Goal: Task Accomplishment & Management: Manage account settings

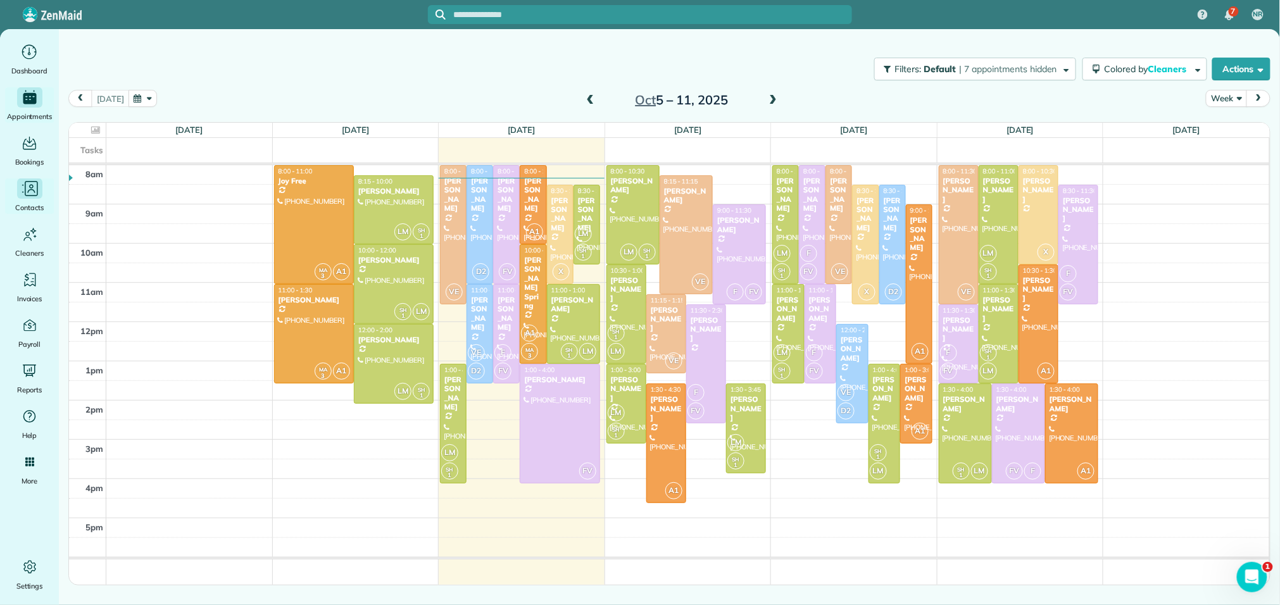
click at [28, 196] on icon "Main" at bounding box center [29, 188] width 19 height 19
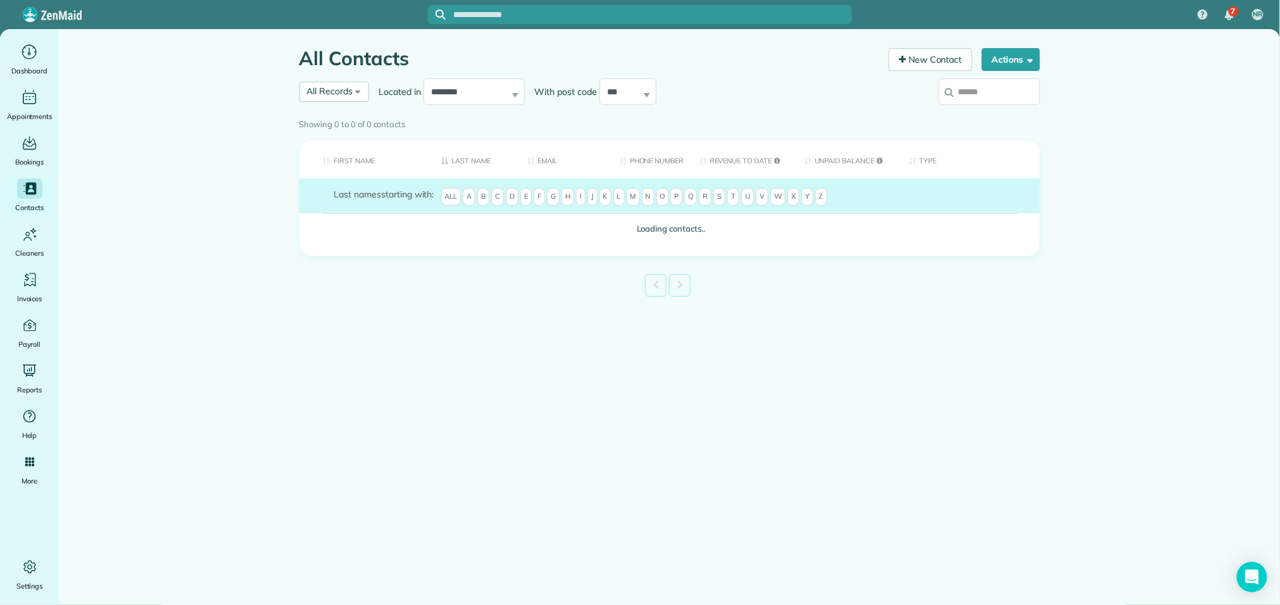
click at [955, 96] on input "search" at bounding box center [989, 92] width 101 height 27
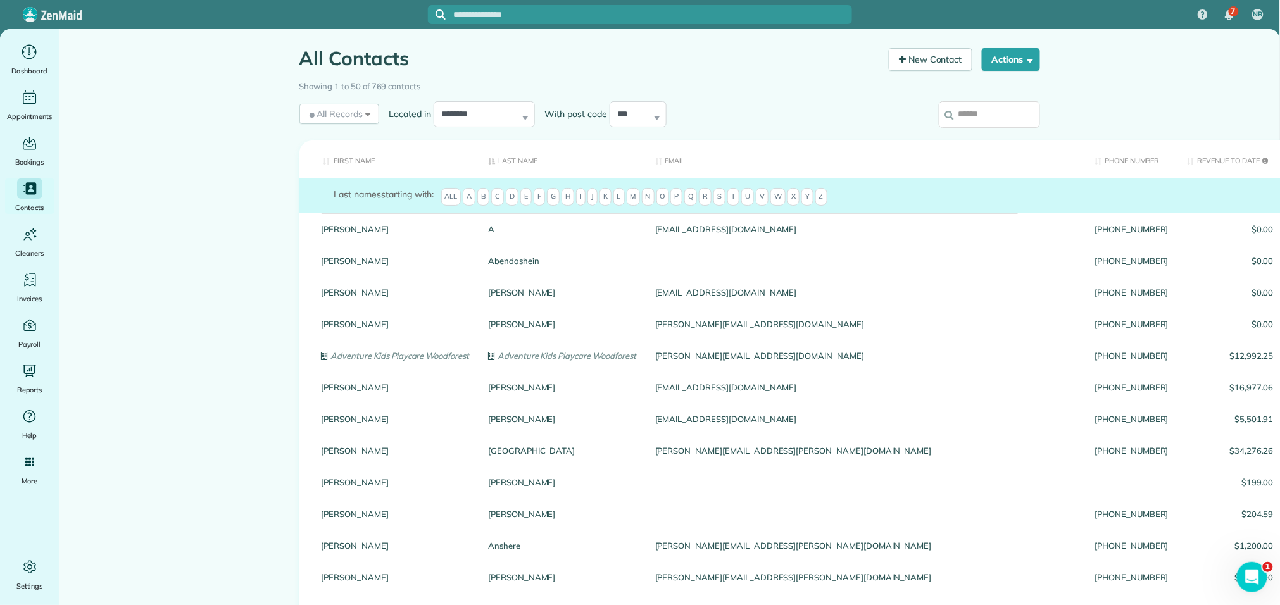
click at [972, 117] on input "search" at bounding box center [989, 114] width 101 height 27
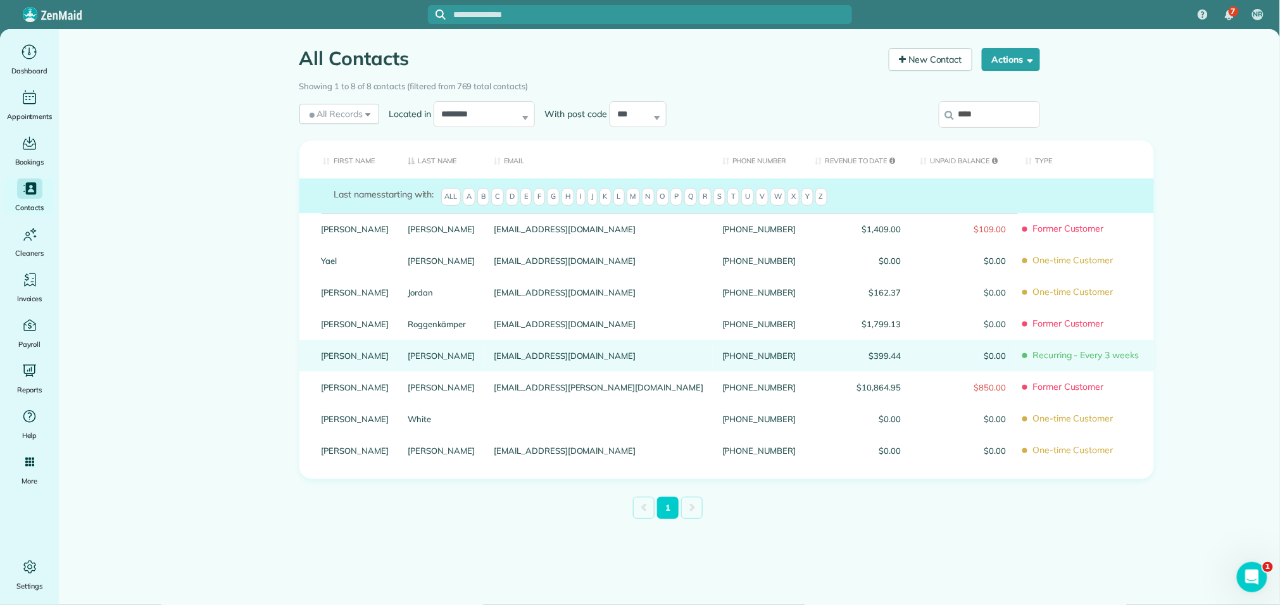
type input "****"
click at [408, 360] on link "Sostarich" at bounding box center [442, 355] width 68 height 9
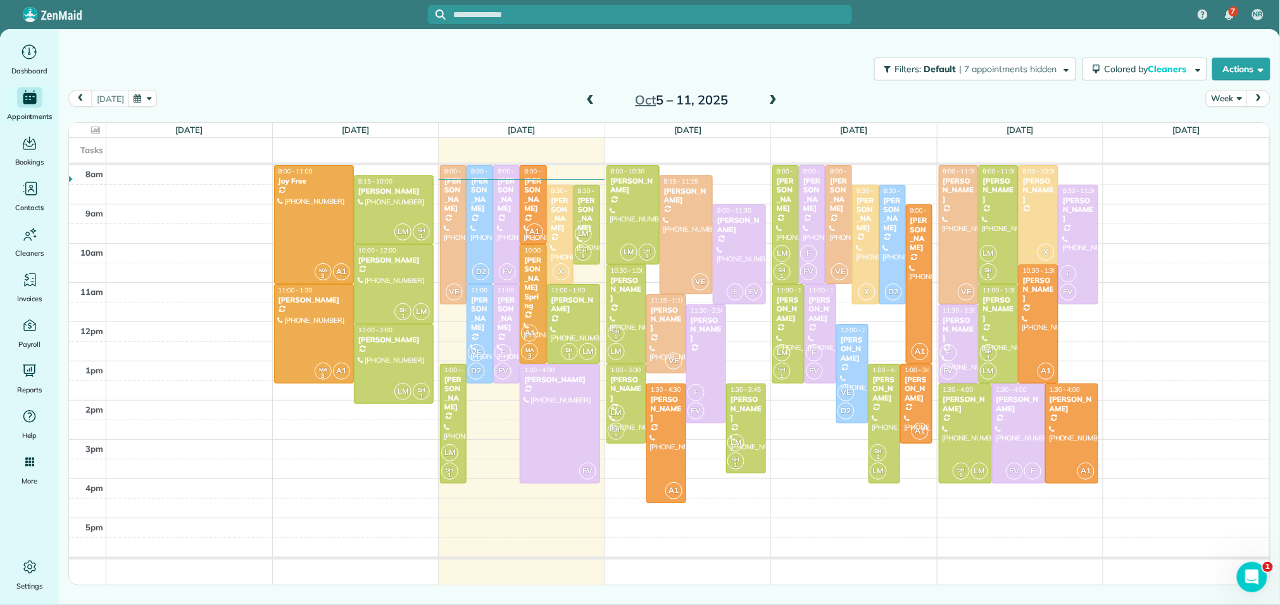
click at [770, 95] on span at bounding box center [773, 100] width 14 height 11
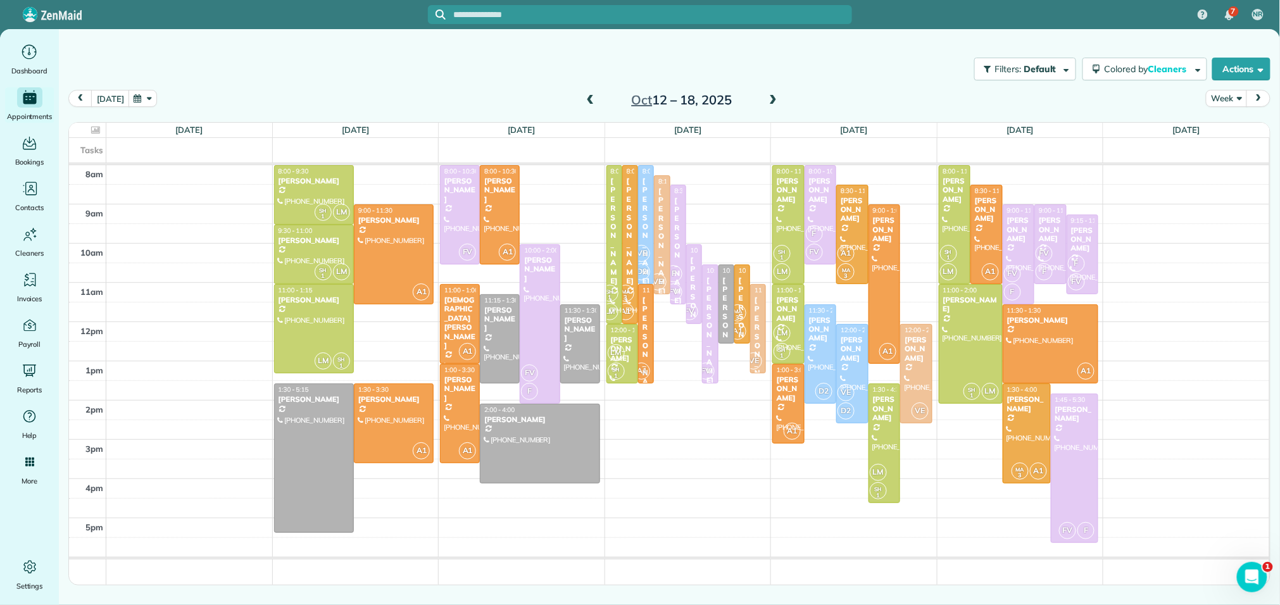
click at [589, 93] on span at bounding box center [591, 100] width 14 height 19
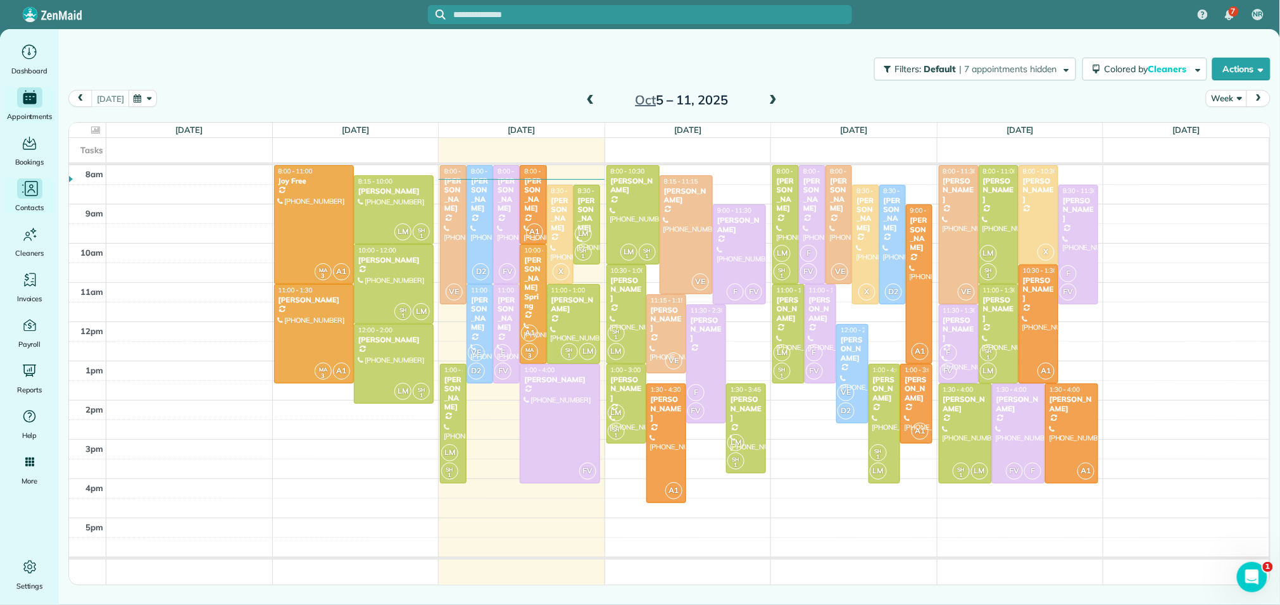
click at [37, 194] on icon "Main" at bounding box center [31, 188] width 13 height 15
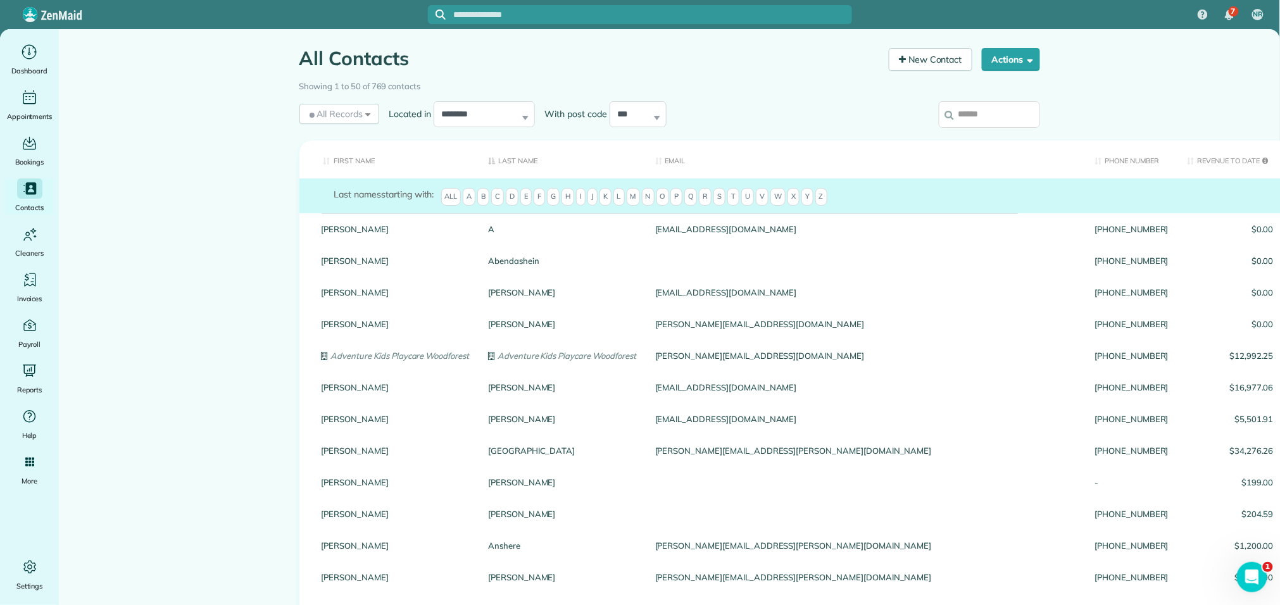
click at [969, 111] on input "search" at bounding box center [989, 114] width 101 height 27
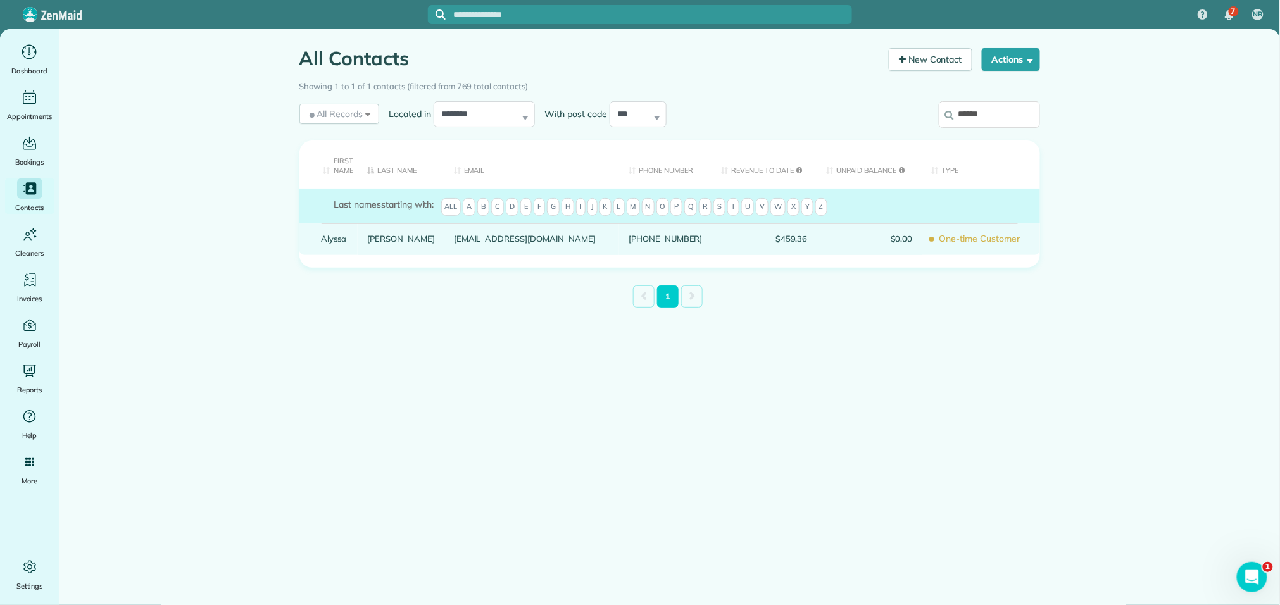
type input "******"
click at [375, 236] on link "Towle" at bounding box center [401, 238] width 68 height 9
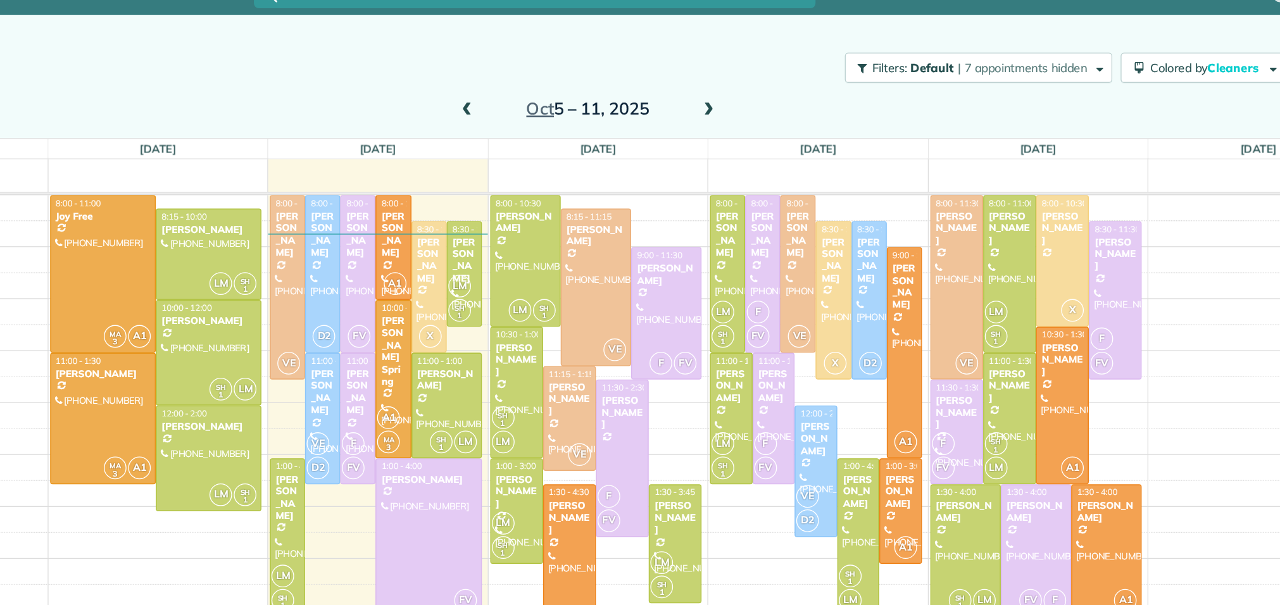
click at [589, 97] on span at bounding box center [589, 100] width 14 height 11
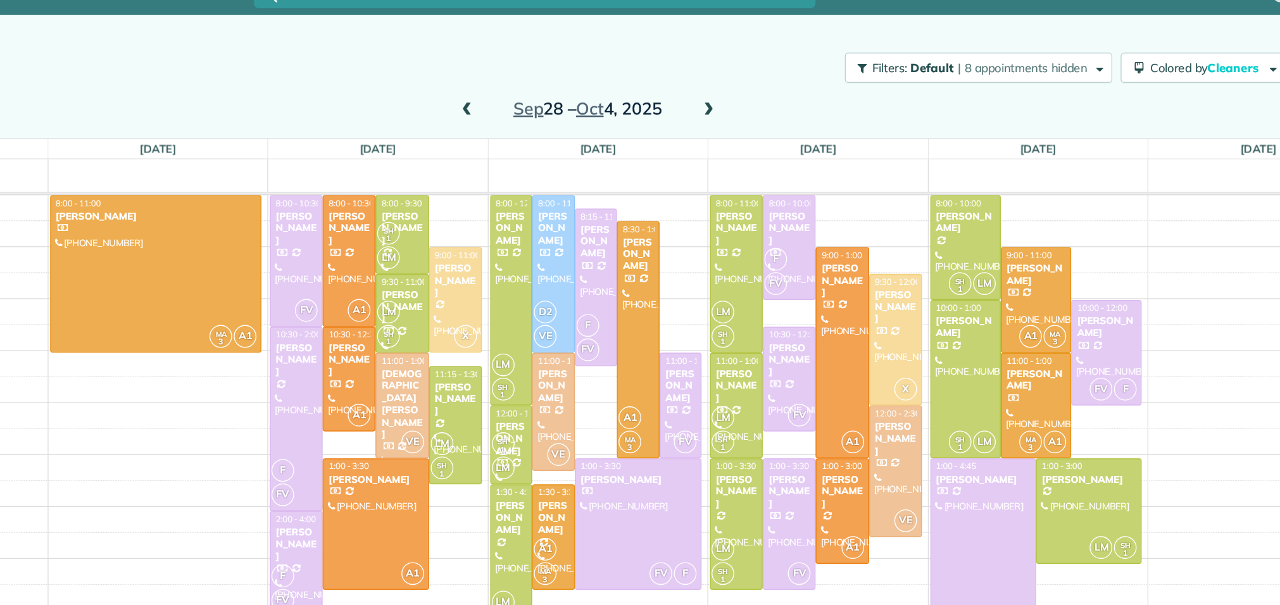
click at [768, 96] on span at bounding box center [772, 100] width 14 height 11
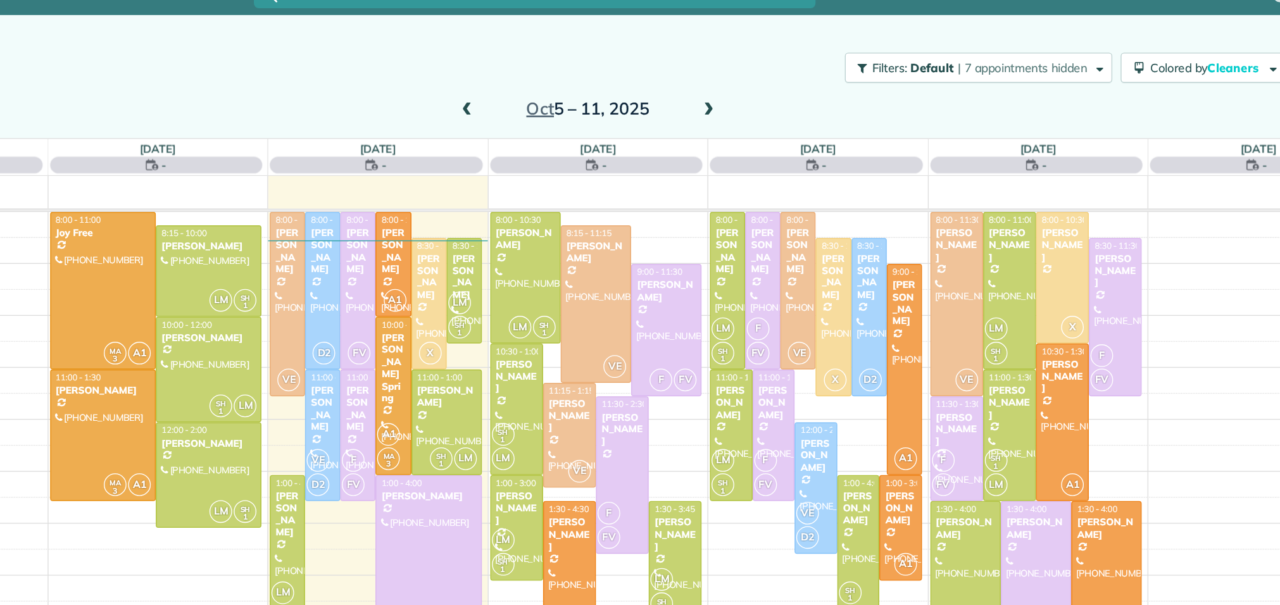
click at [768, 96] on span at bounding box center [772, 100] width 14 height 11
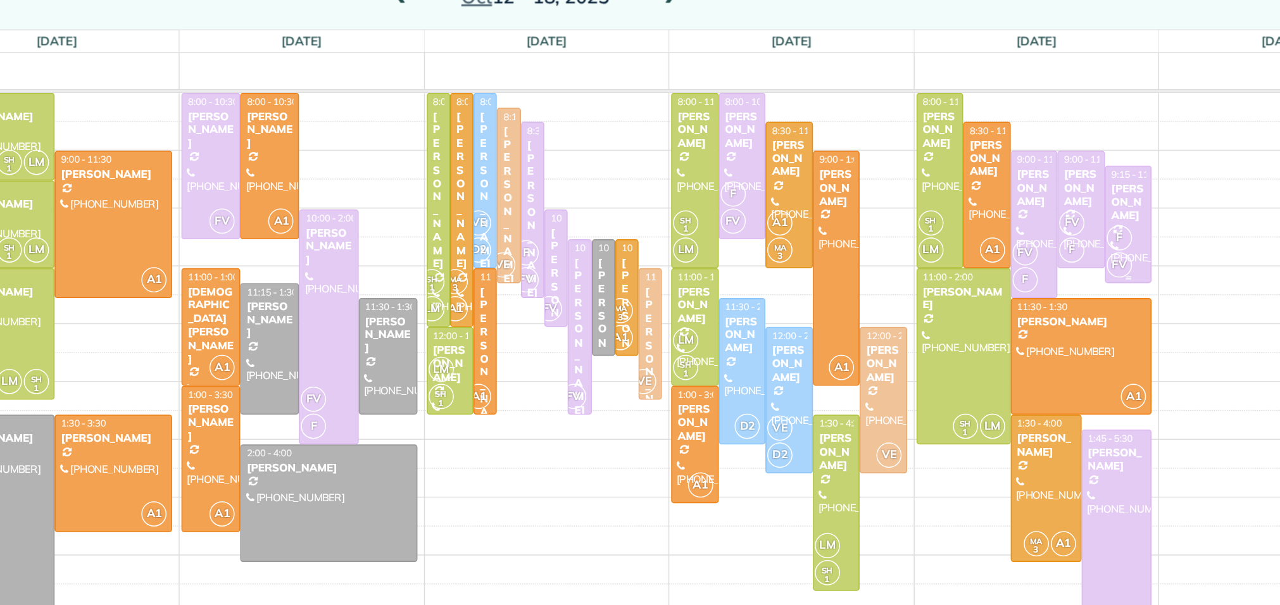
click at [1089, 230] on div "[PERSON_NAME]" at bounding box center [1083, 239] width 25 height 27
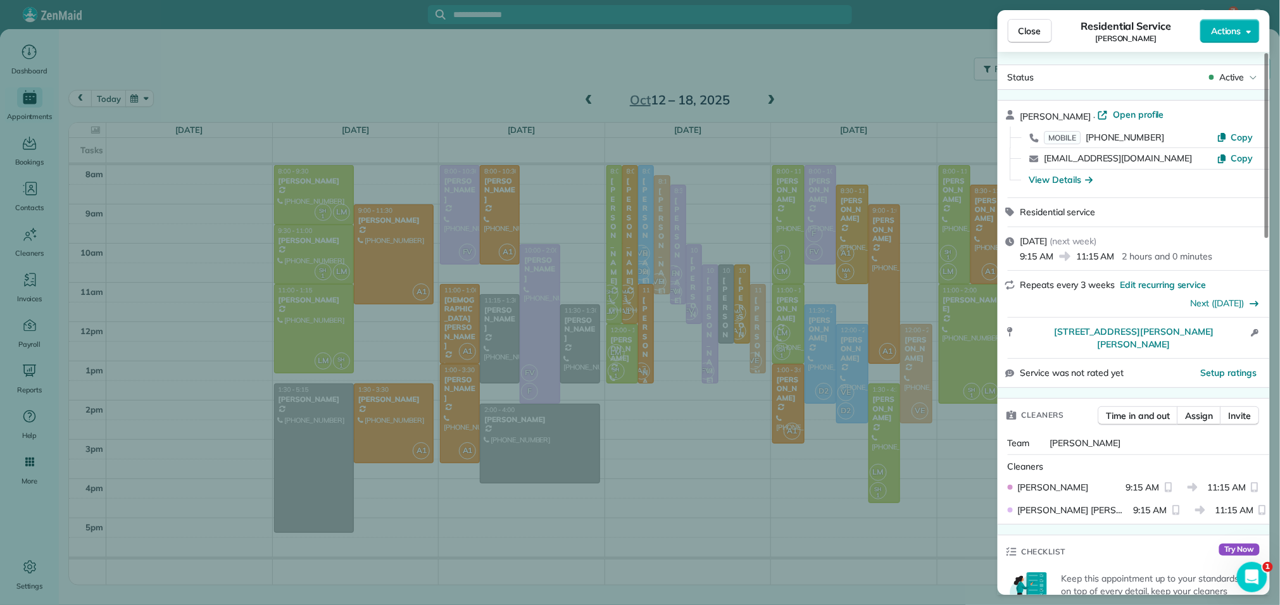
scroll to position [9, 0]
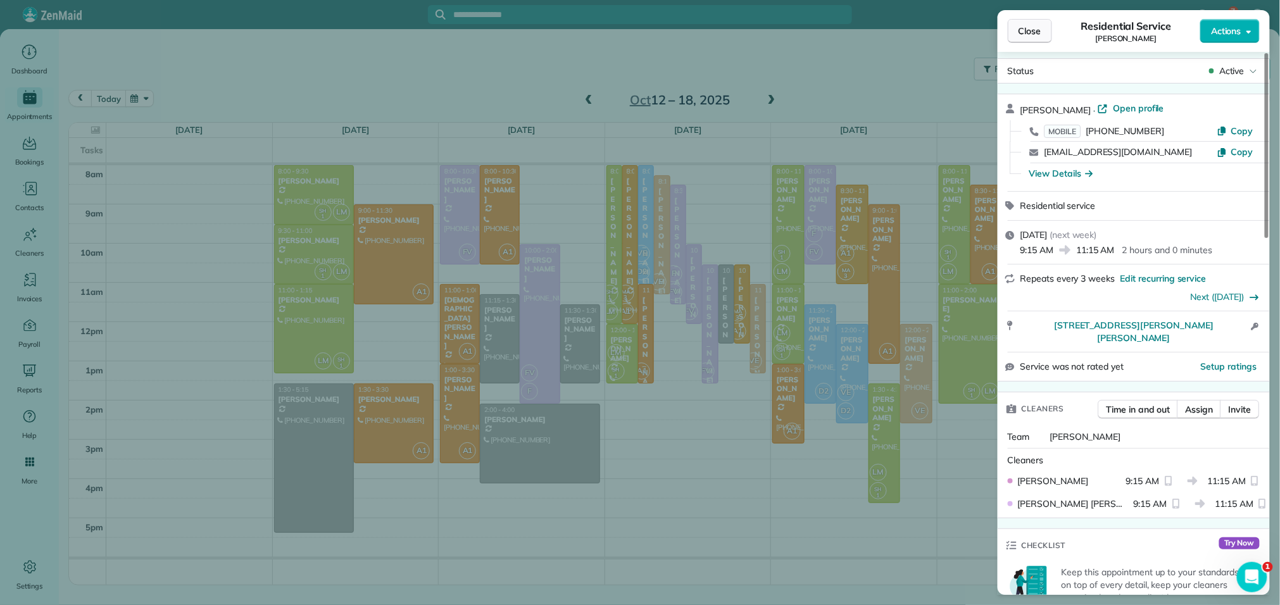
click at [1022, 28] on span "Close" at bounding box center [1030, 31] width 23 height 13
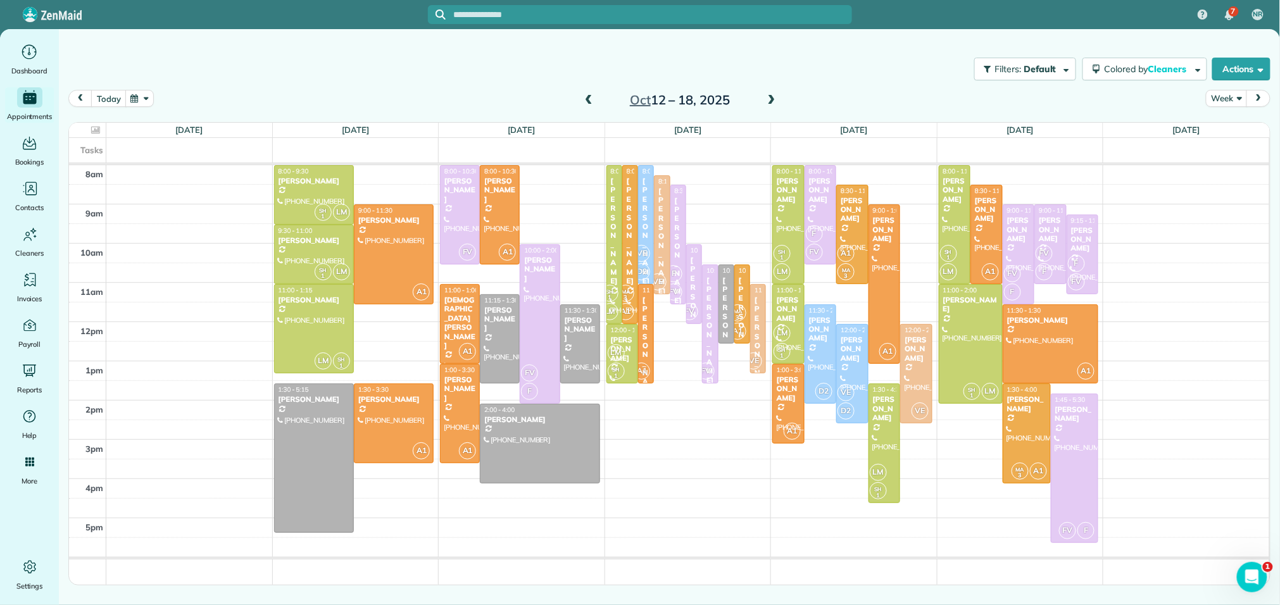
click at [586, 97] on span at bounding box center [589, 100] width 14 height 11
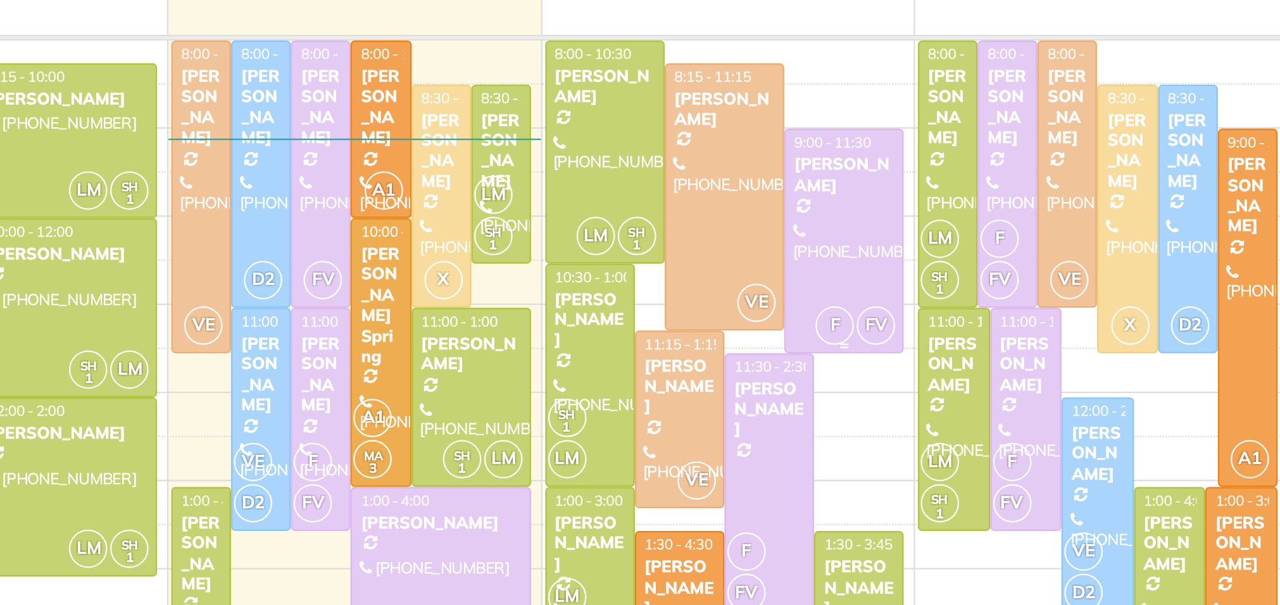
click at [733, 218] on div "[PERSON_NAME]" at bounding box center [740, 225] width 46 height 18
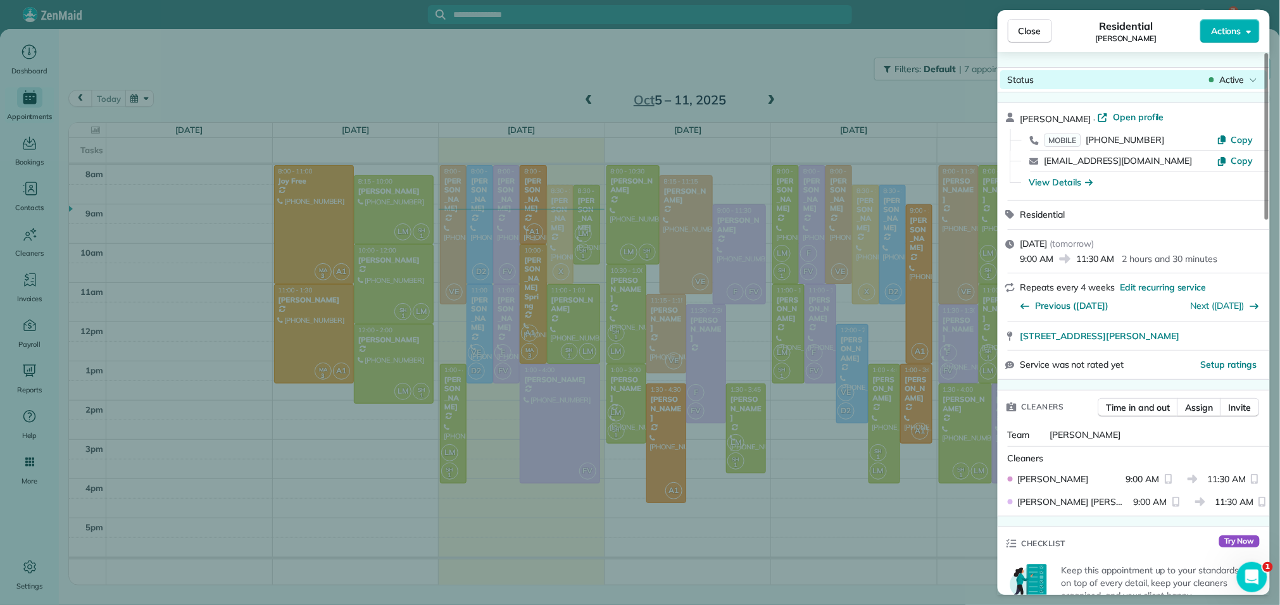
click at [1235, 77] on span "Active" at bounding box center [1231, 79] width 25 height 13
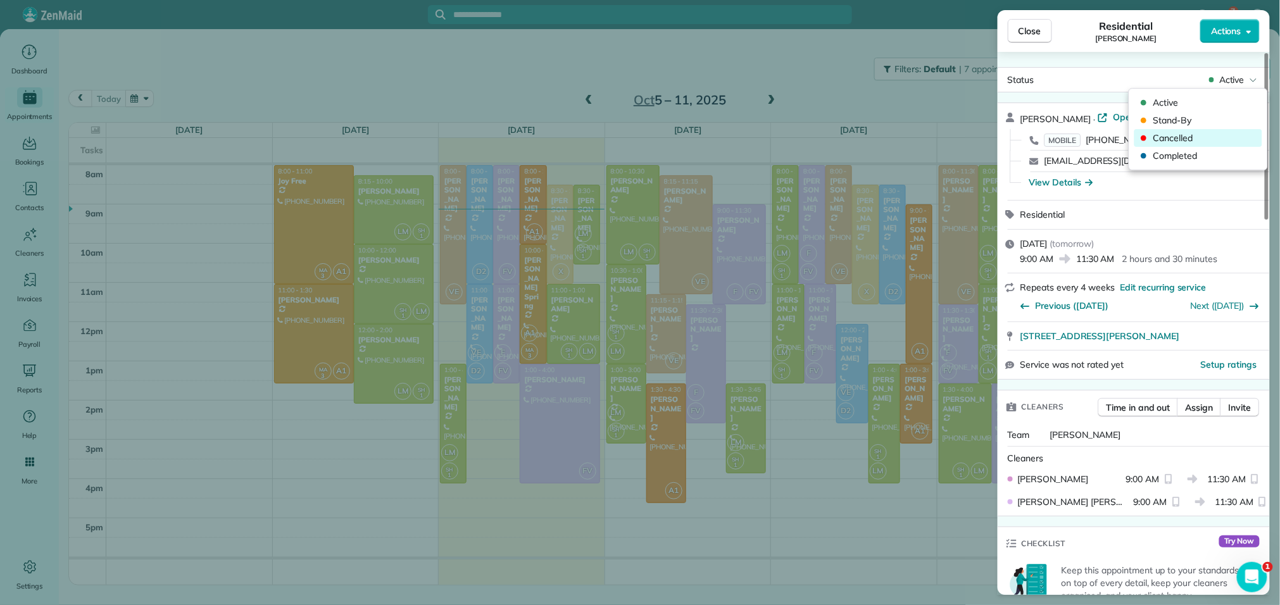
click at [1190, 138] on span "Cancelled" at bounding box center [1207, 138] width 106 height 13
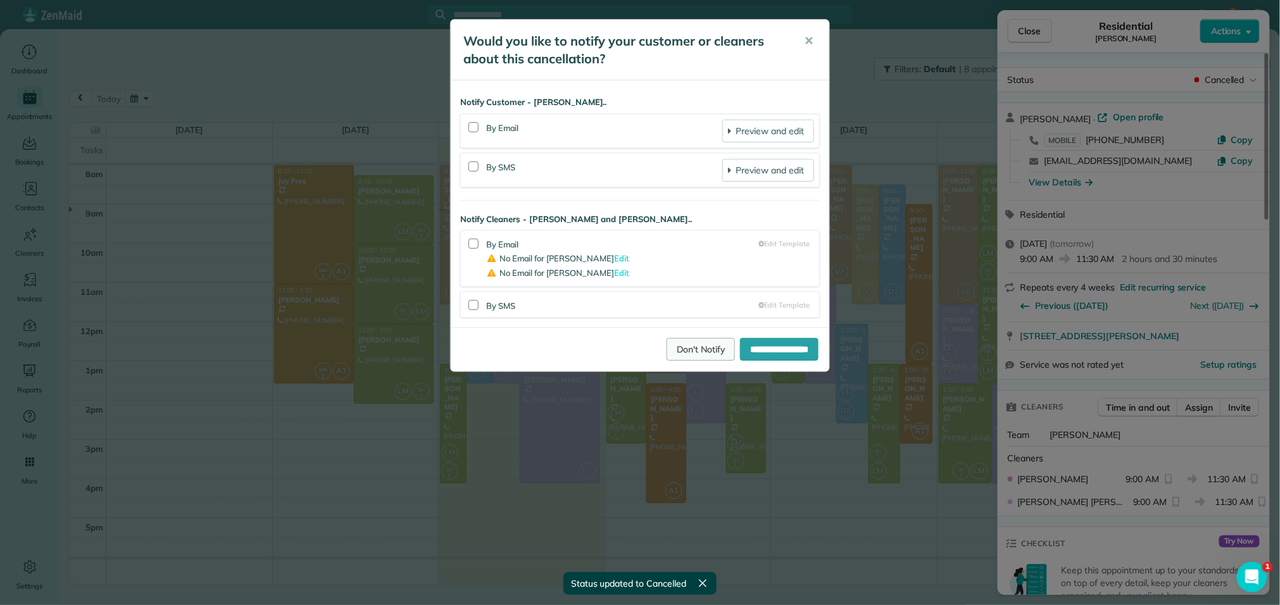
click at [683, 348] on link "Don't Notify" at bounding box center [701, 349] width 68 height 23
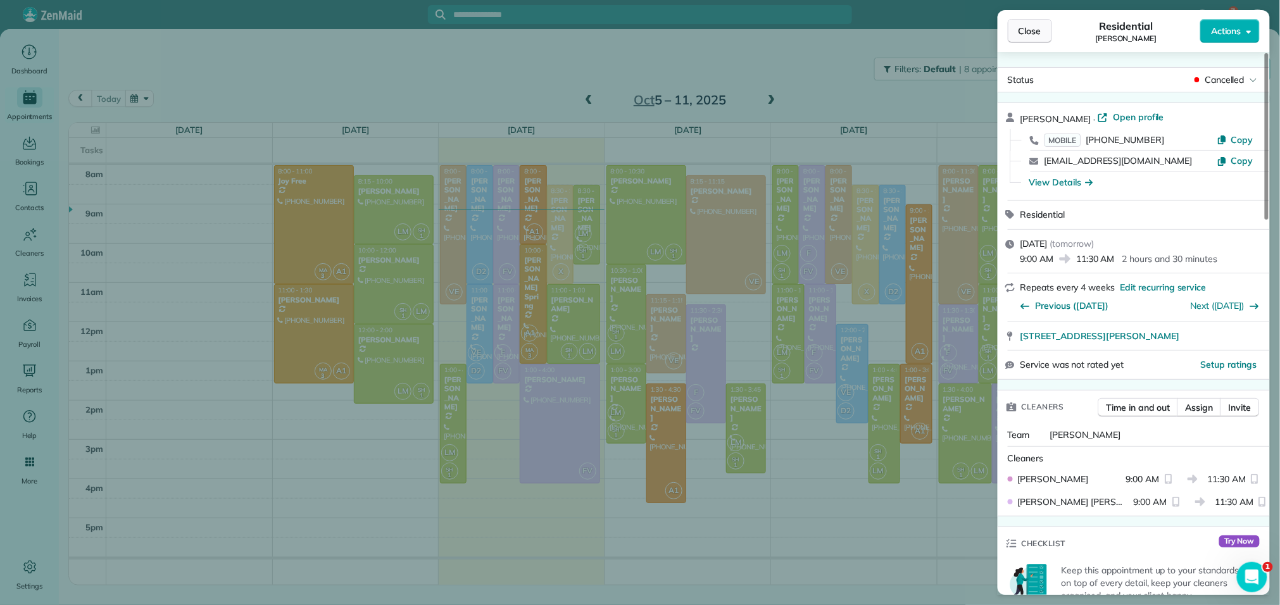
click at [1040, 33] on span "Close" at bounding box center [1030, 31] width 23 height 13
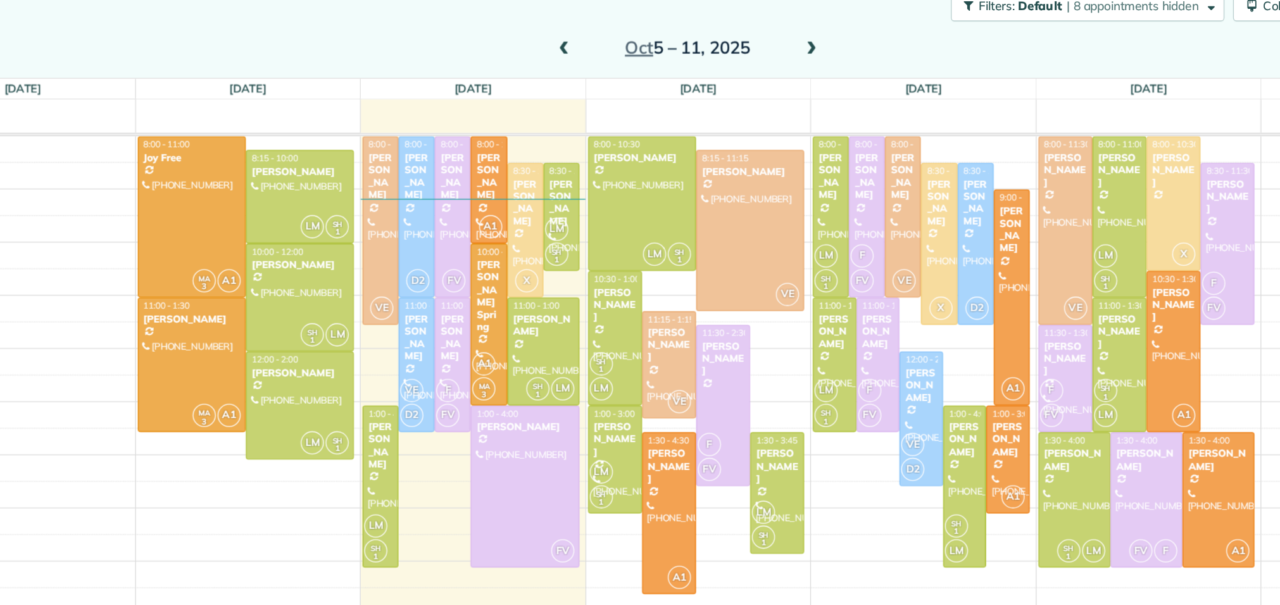
click at [769, 102] on span at bounding box center [772, 100] width 14 height 11
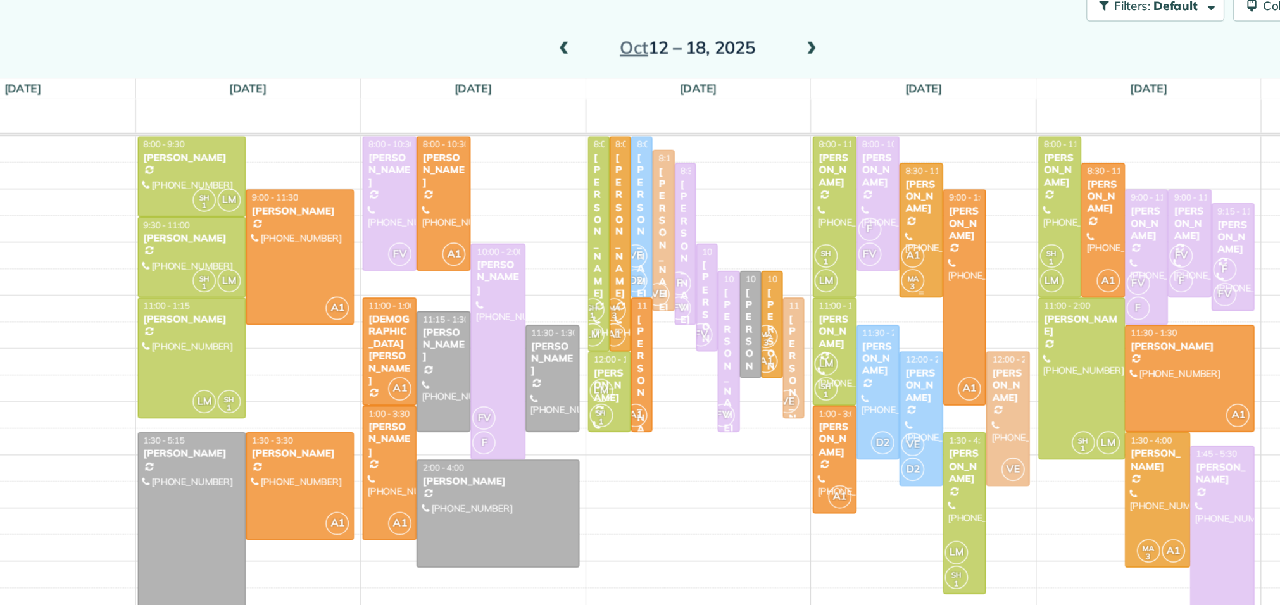
click at [850, 222] on div "[PERSON_NAME]" at bounding box center [852, 209] width 25 height 27
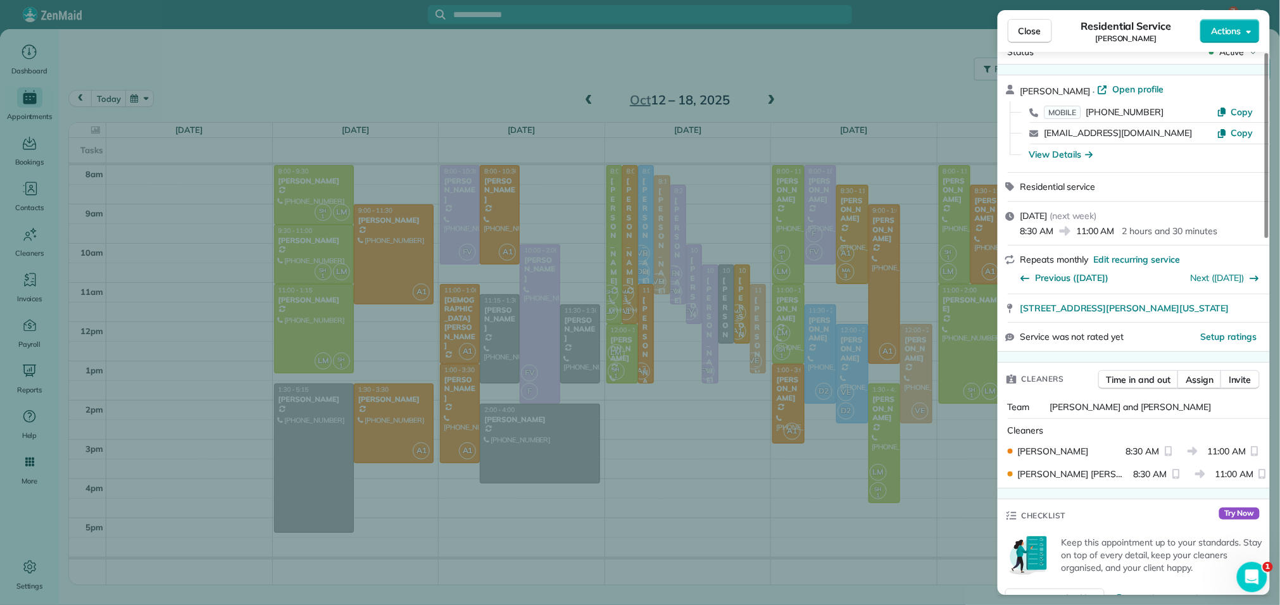
scroll to position [26, 0]
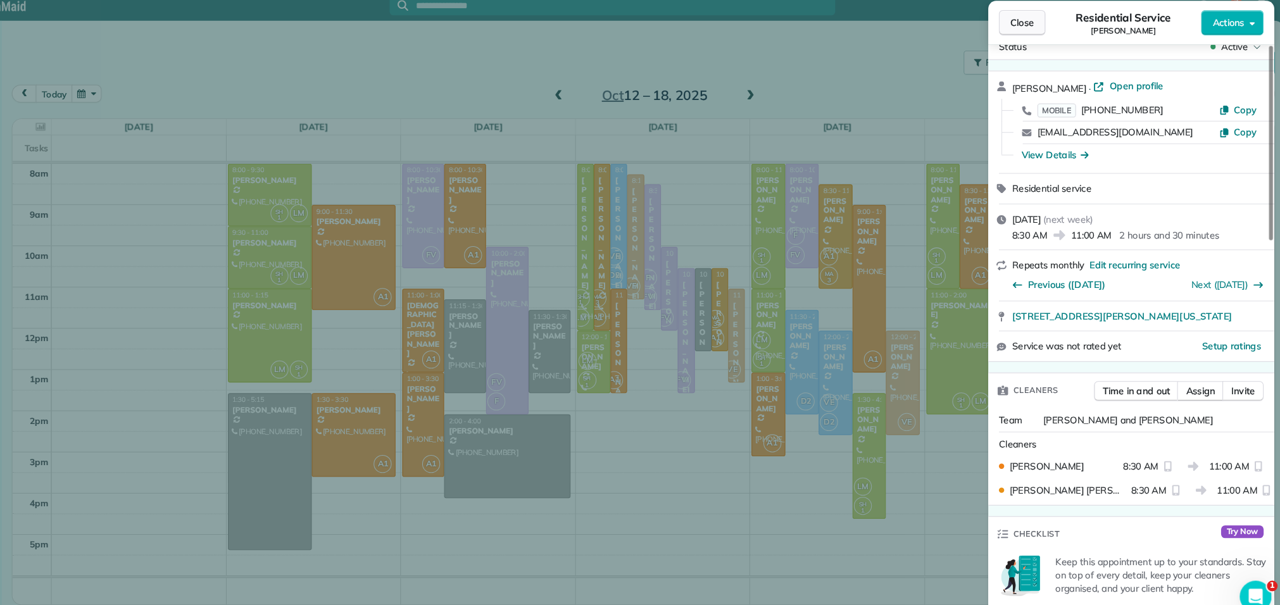
click at [1029, 37] on button "Close" at bounding box center [1030, 31] width 44 height 24
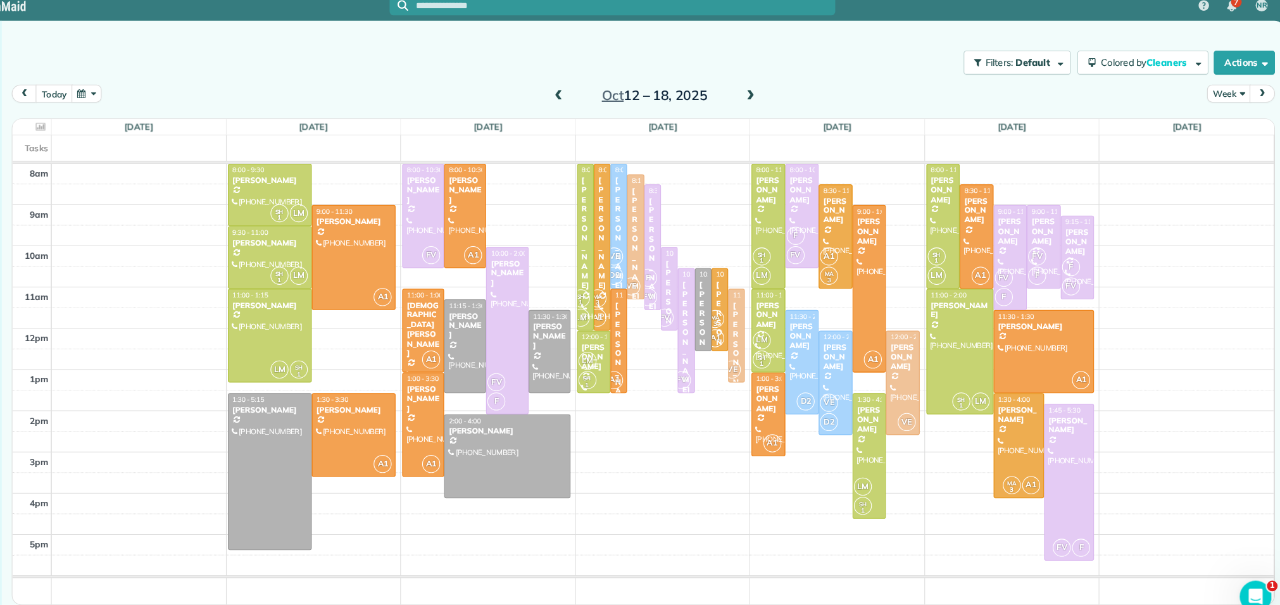
click at [587, 95] on span at bounding box center [589, 100] width 14 height 11
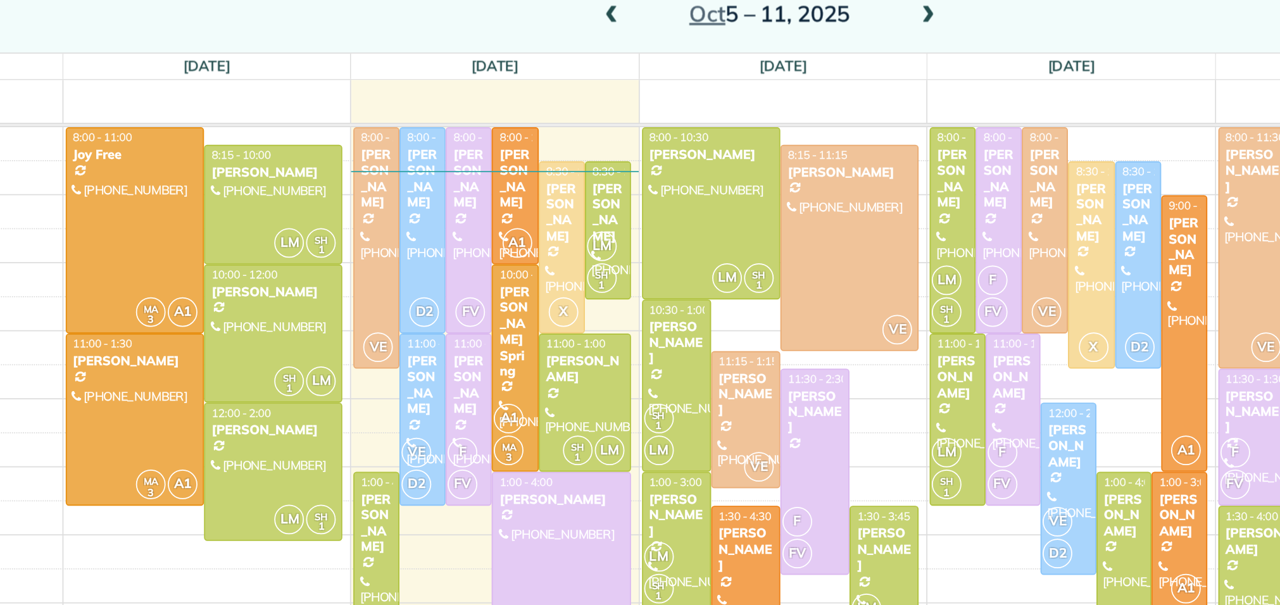
click at [587, 93] on span at bounding box center [589, 100] width 14 height 19
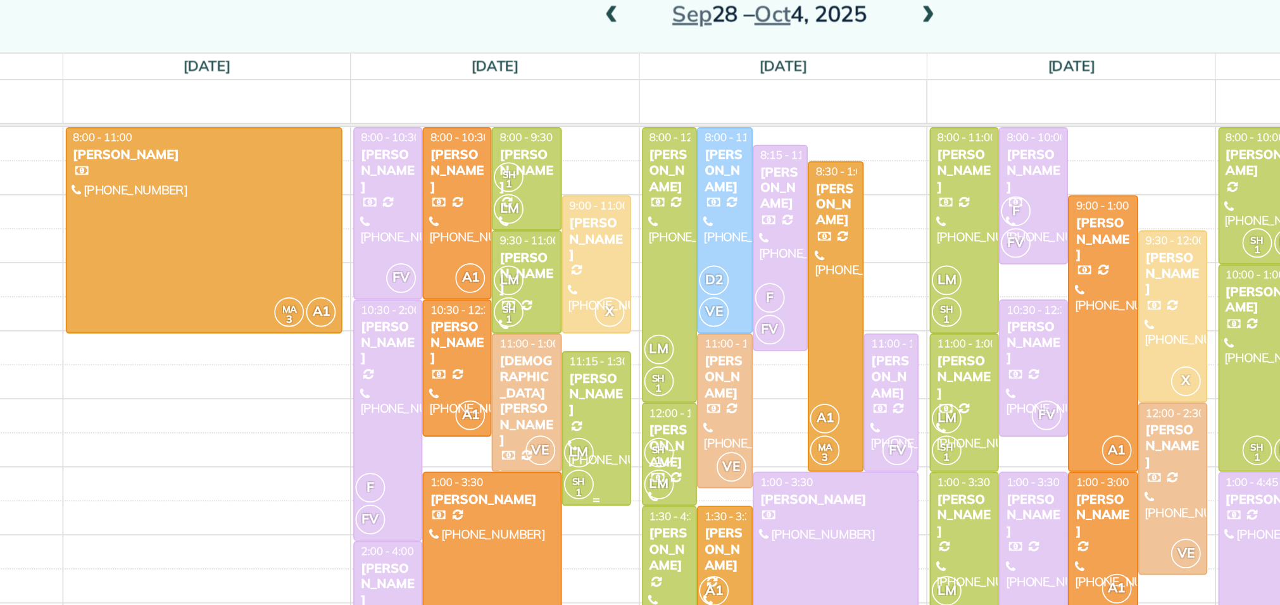
click at [581, 307] on div "[PERSON_NAME]" at bounding box center [580, 319] width 32 height 27
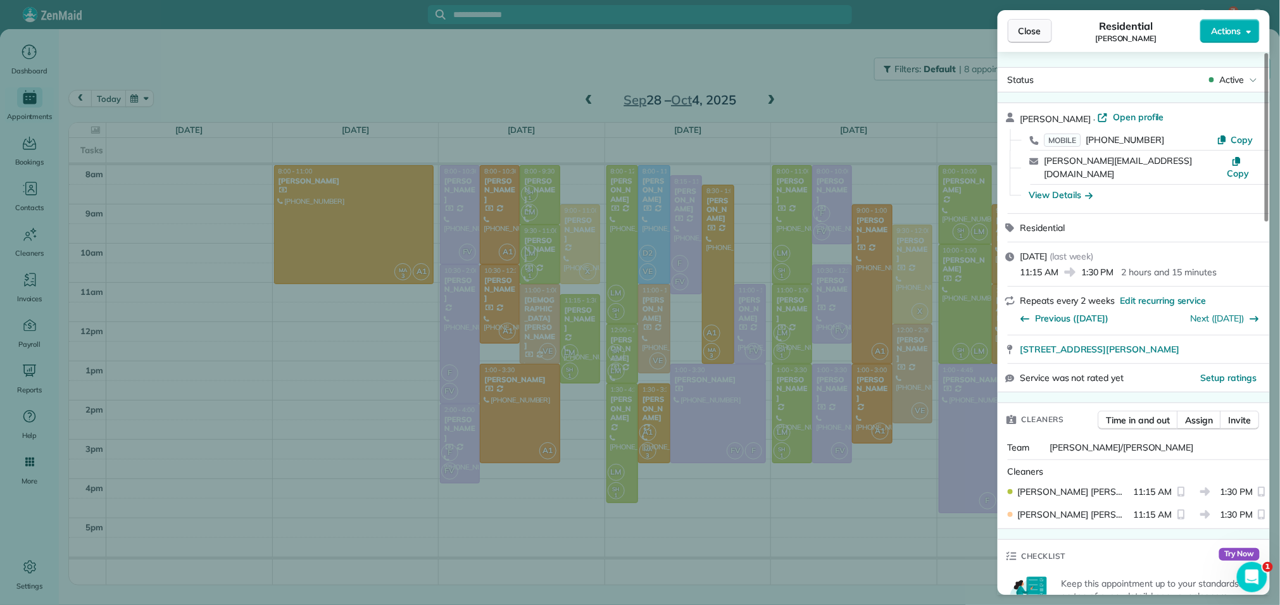
click at [1040, 35] on span "Close" at bounding box center [1030, 31] width 23 height 13
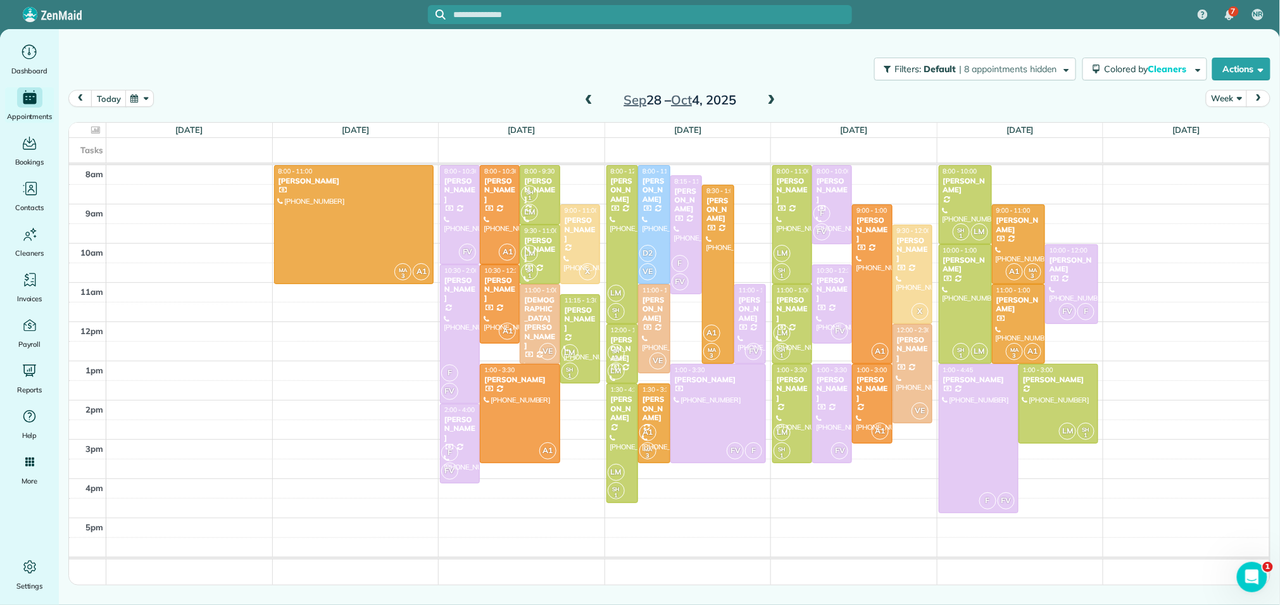
click at [773, 96] on span at bounding box center [772, 100] width 14 height 11
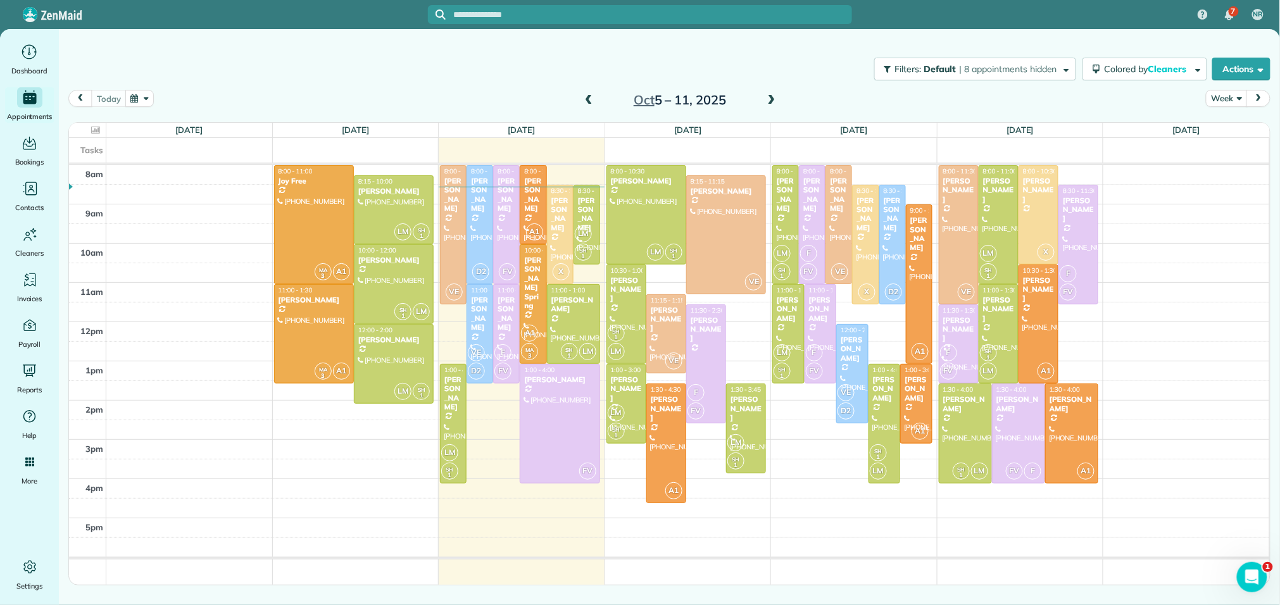
click at [773, 96] on span at bounding box center [772, 100] width 14 height 11
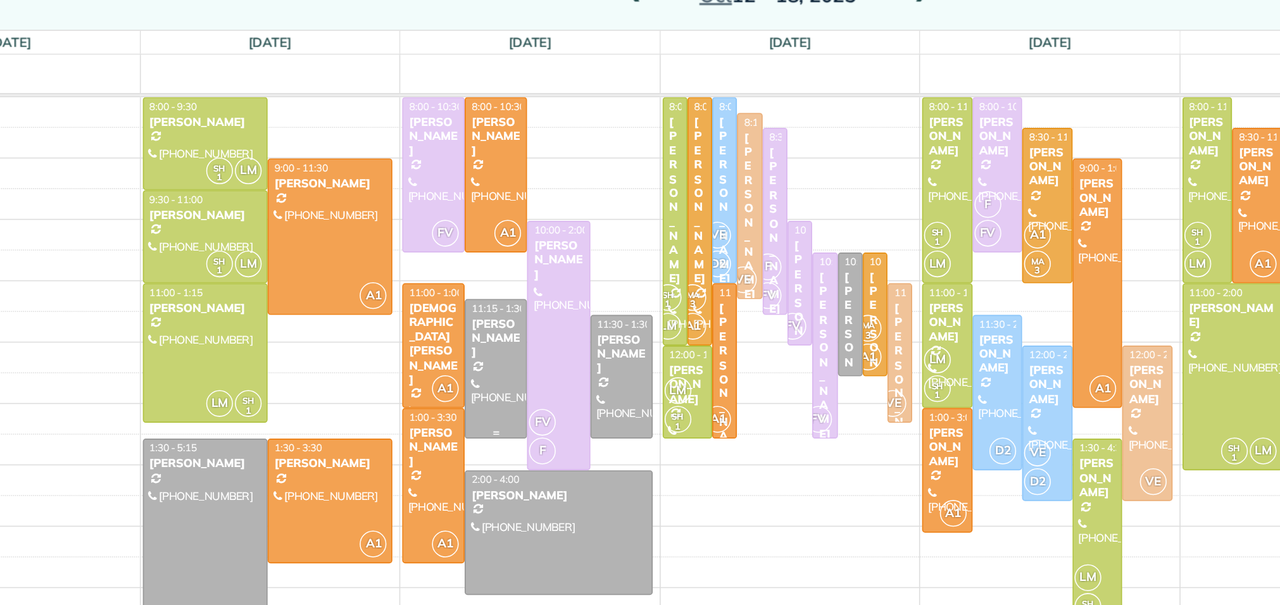
click at [508, 324] on div "[PERSON_NAME]" at bounding box center [500, 319] width 32 height 27
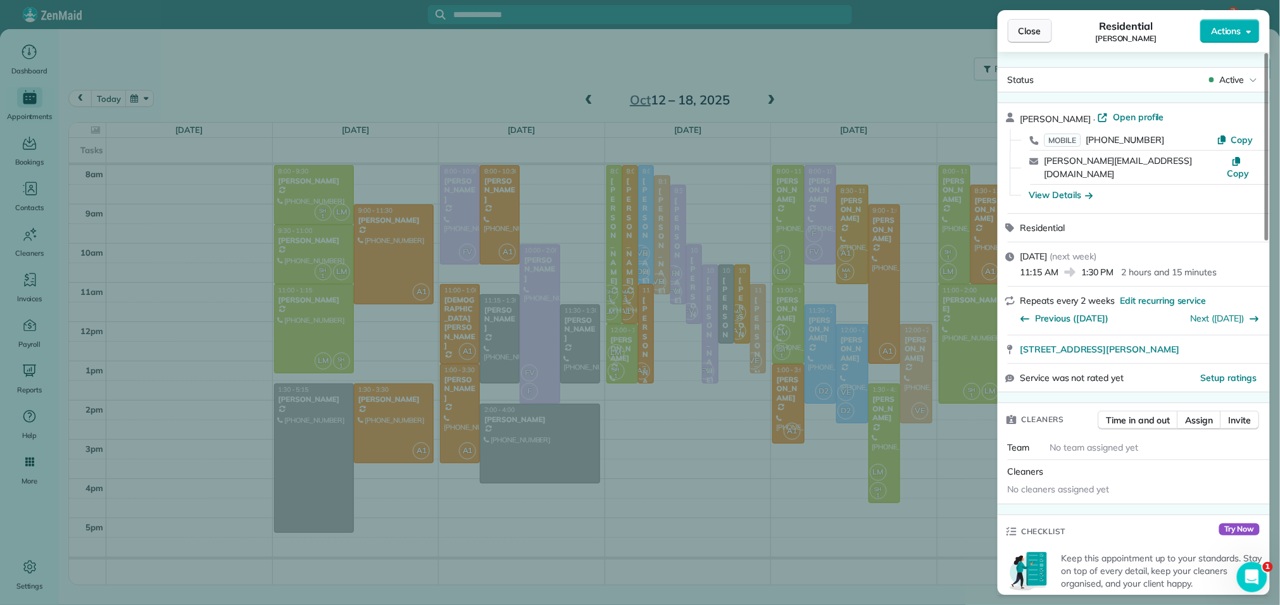
click at [1032, 34] on span "Close" at bounding box center [1030, 31] width 23 height 13
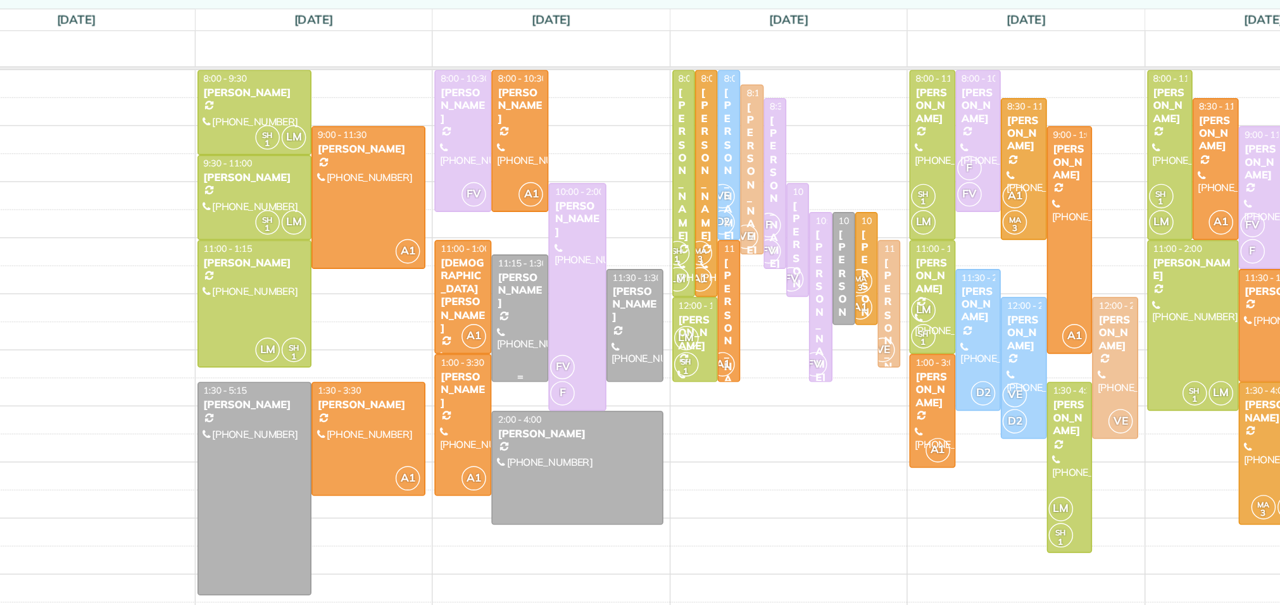
click at [499, 322] on div "[PERSON_NAME]" at bounding box center [500, 319] width 32 height 27
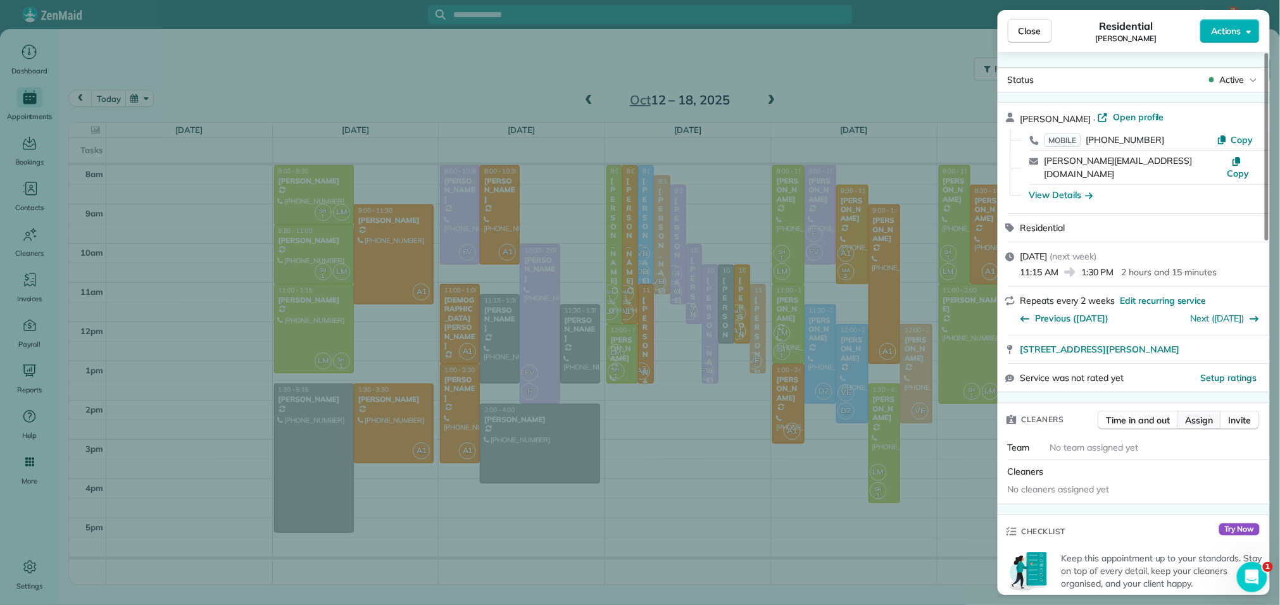
click at [1204, 414] on span "Assign" at bounding box center [1200, 420] width 28 height 13
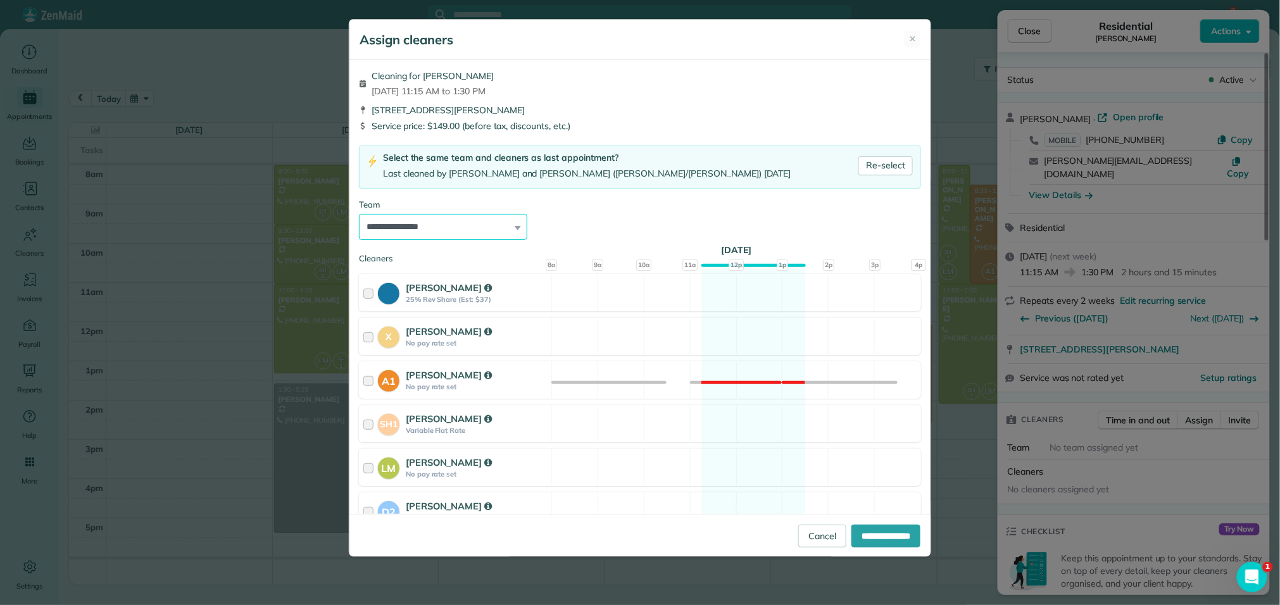
click at [511, 228] on select "**********" at bounding box center [443, 227] width 168 height 27
select select "****"
click at [359, 214] on select "**********" at bounding box center [443, 227] width 168 height 27
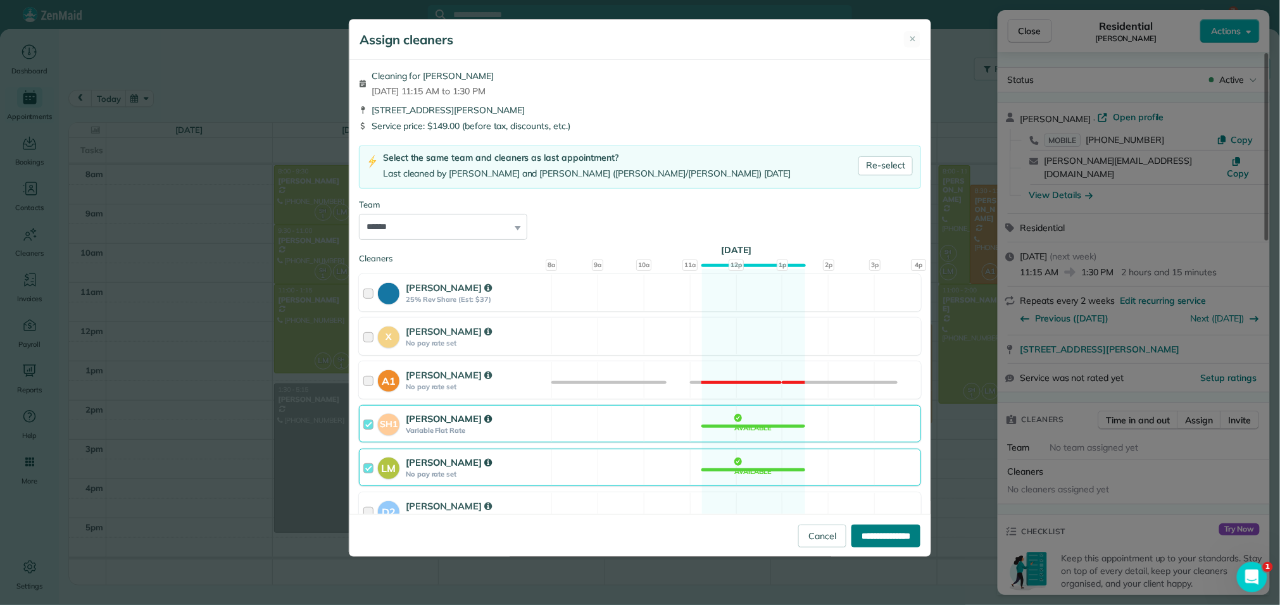
click at [871, 531] on input "**********" at bounding box center [886, 536] width 69 height 23
type input "**********"
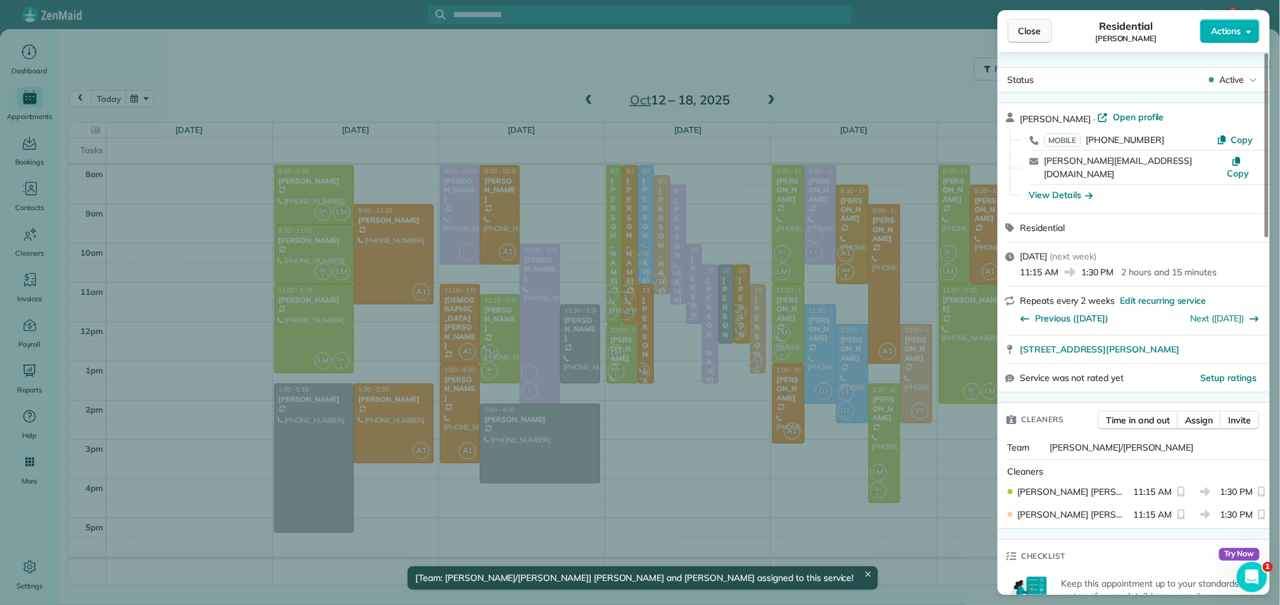
click at [1041, 27] on button "Close" at bounding box center [1030, 31] width 44 height 24
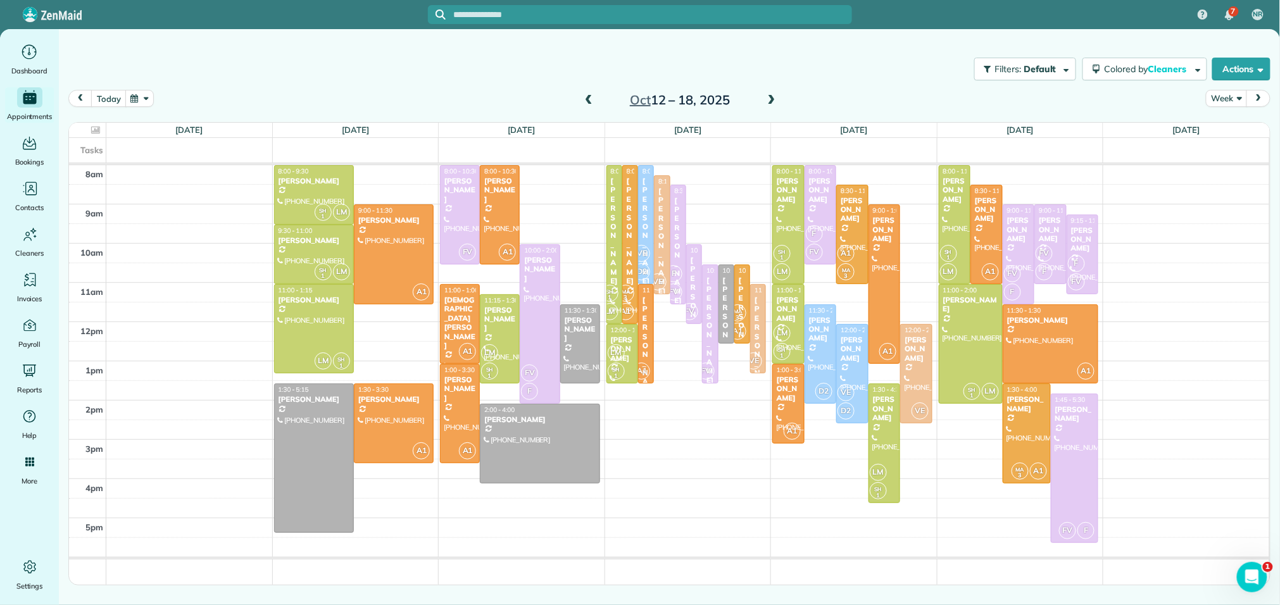
click at [589, 92] on span at bounding box center [589, 100] width 14 height 19
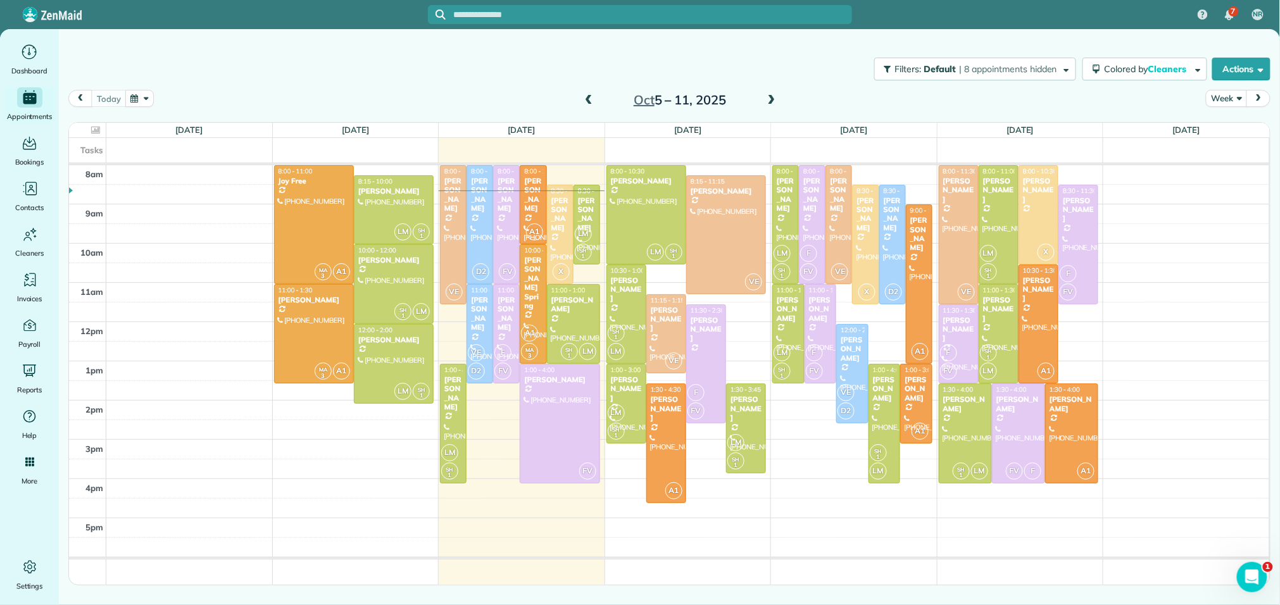
click at [582, 97] on span at bounding box center [589, 100] width 14 height 11
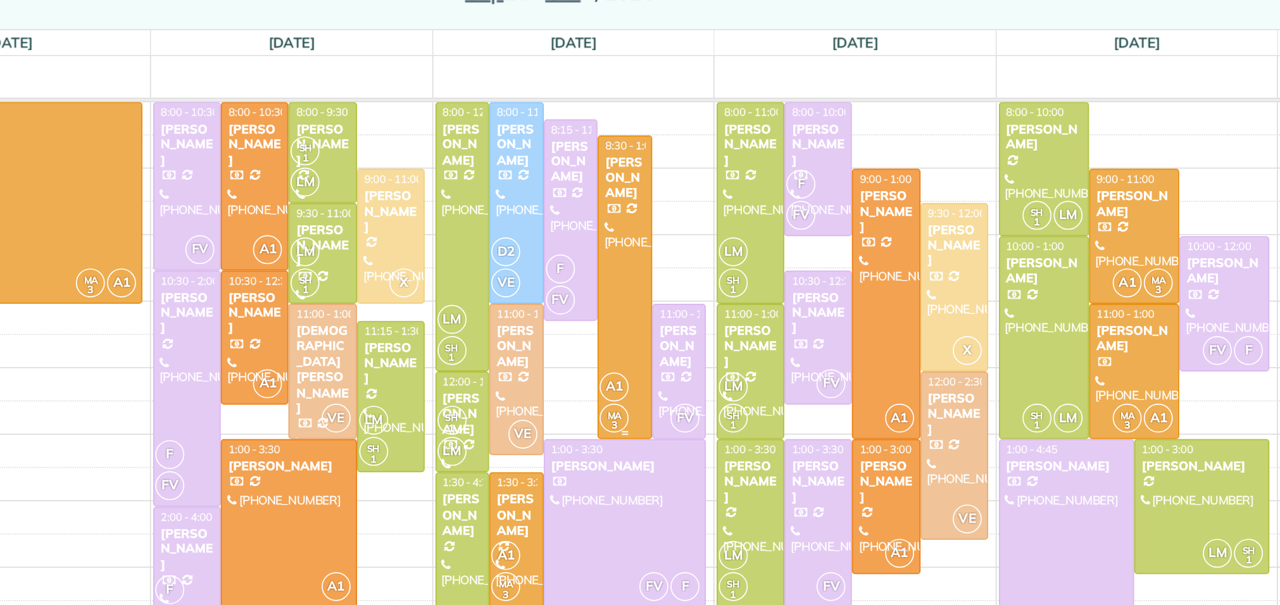
click at [720, 251] on div at bounding box center [718, 274] width 31 height 178
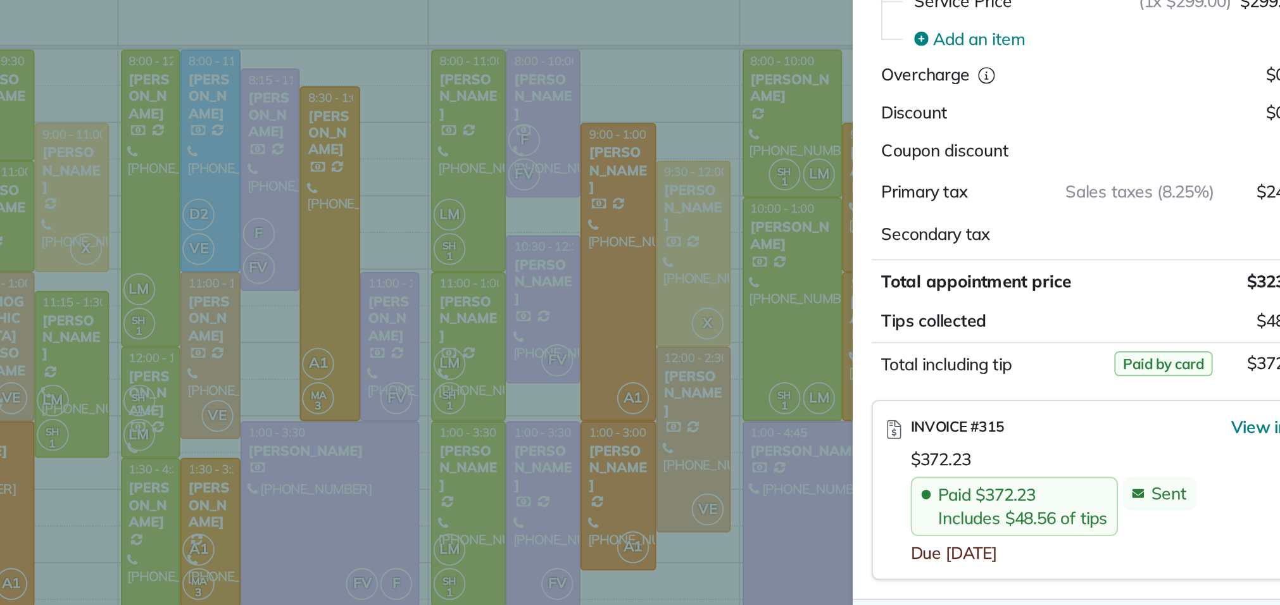
scroll to position [670, 0]
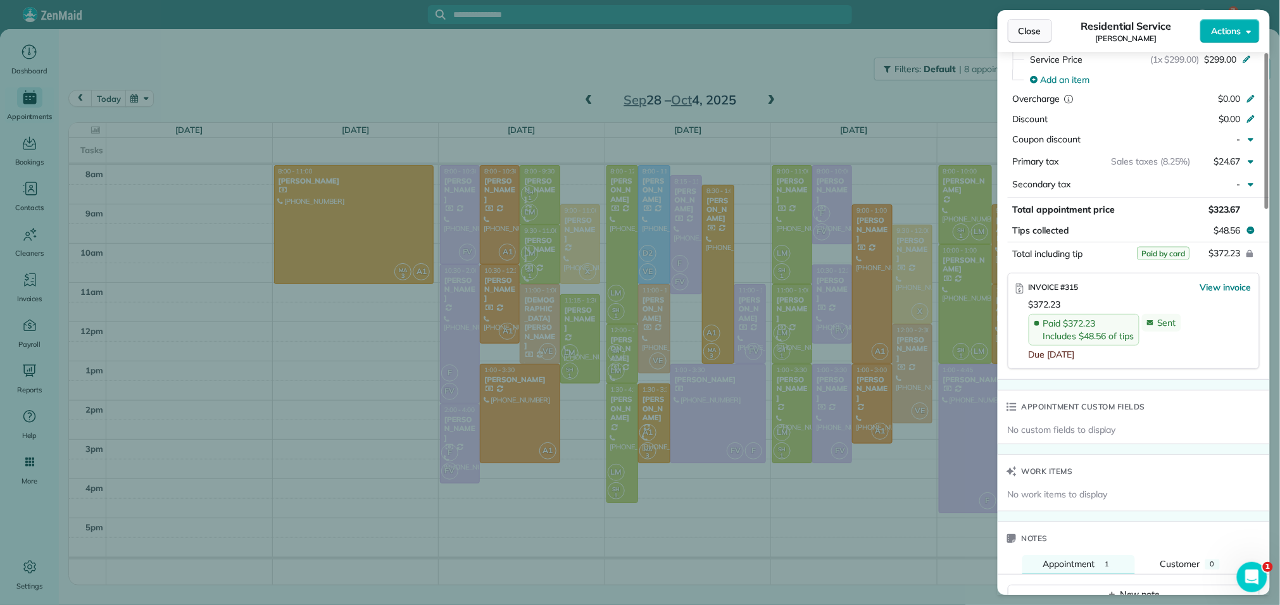
click at [1026, 30] on span "Close" at bounding box center [1030, 31] width 23 height 13
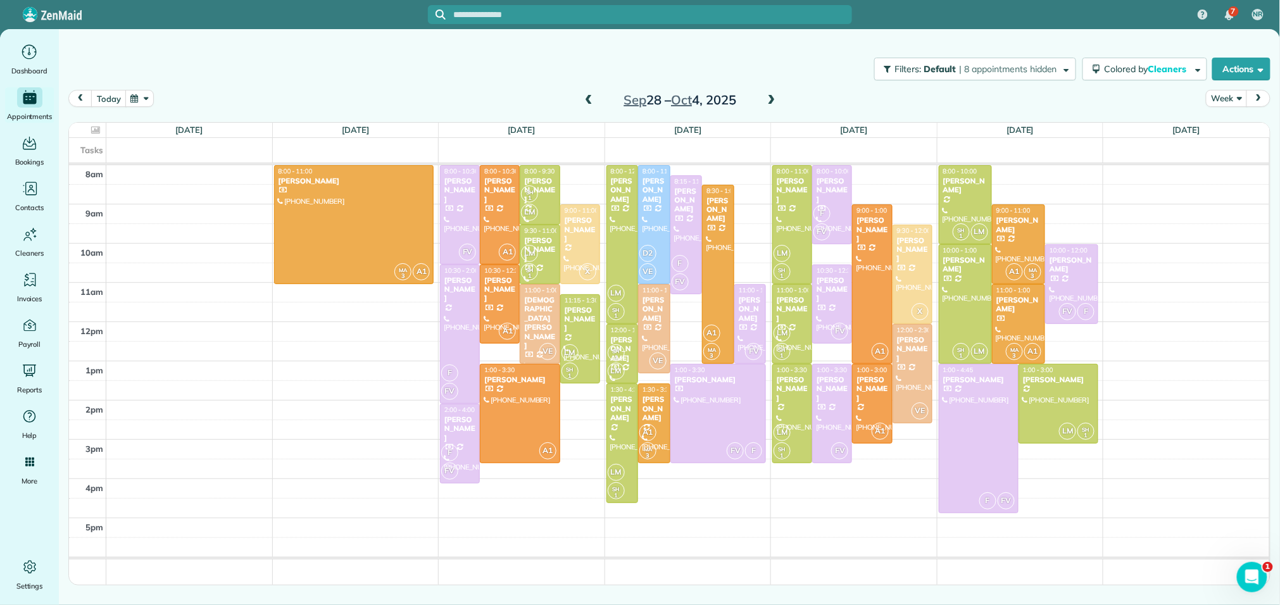
click at [772, 95] on span at bounding box center [772, 100] width 14 height 11
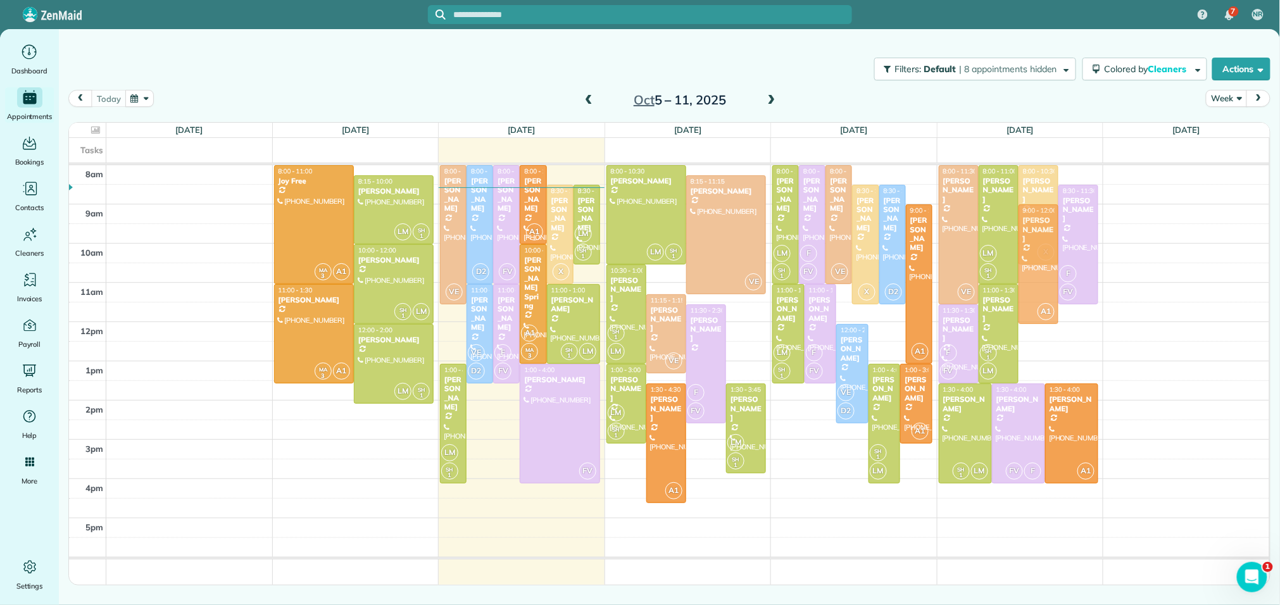
drag, startPoint x: 1041, startPoint y: 281, endPoint x: 1042, endPoint y: 225, distance: 55.7
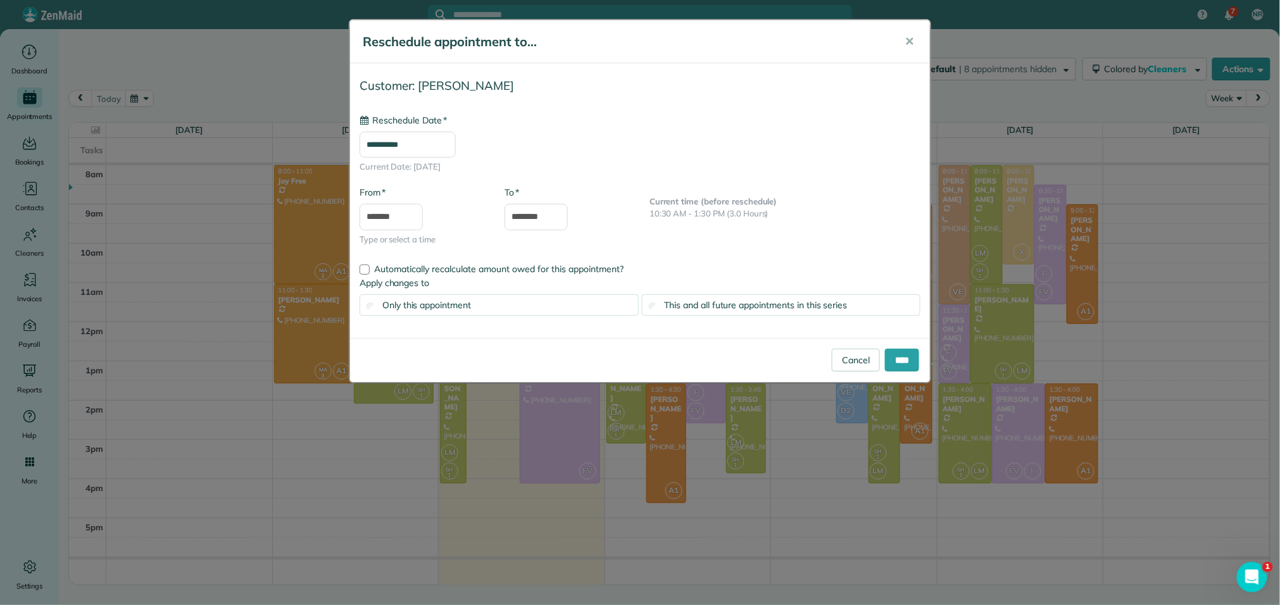
click at [444, 151] on input "**********" at bounding box center [408, 145] width 96 height 27
click at [438, 248] on link "15" at bounding box center [439, 252] width 20 height 20
type input "**********"
click at [903, 362] on input "****" at bounding box center [902, 360] width 34 height 23
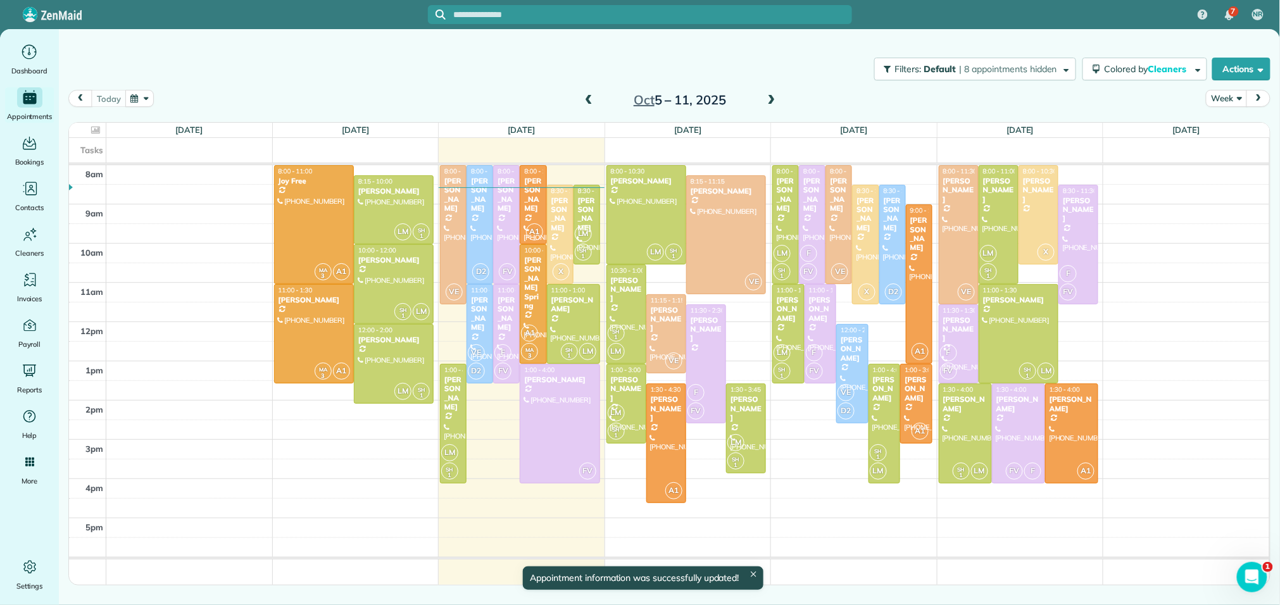
click at [773, 102] on span at bounding box center [772, 100] width 14 height 11
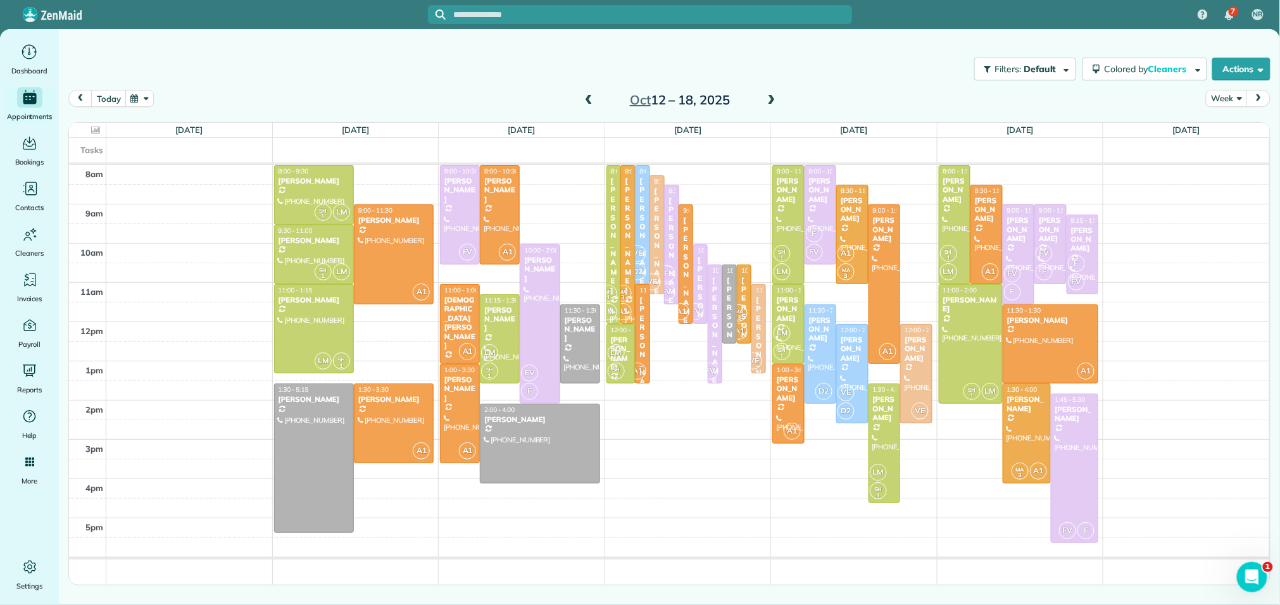
click at [582, 95] on span at bounding box center [589, 100] width 14 height 11
